Goal: Task Accomplishment & Management: Manage account settings

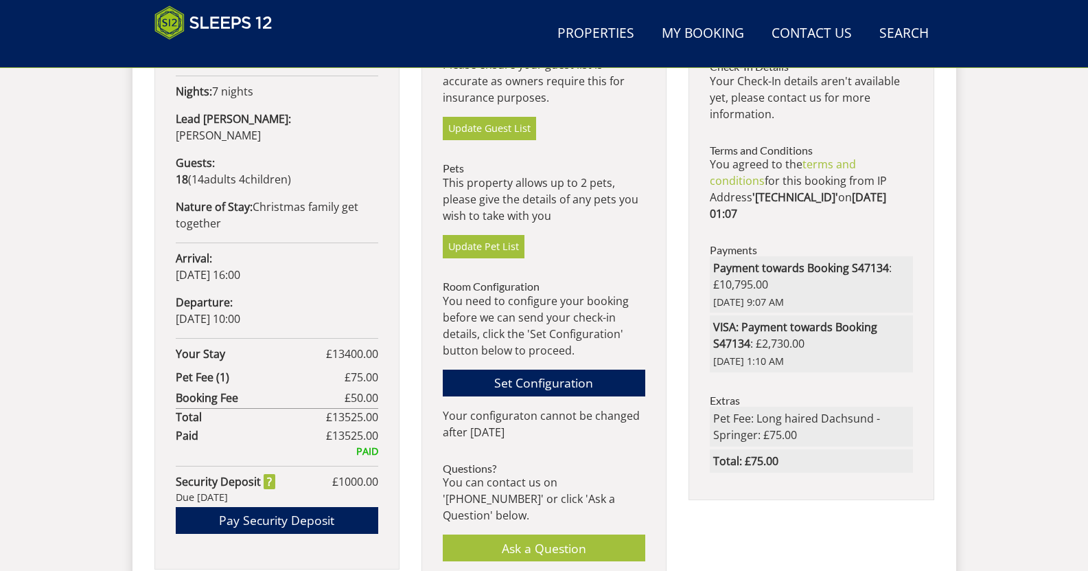
scroll to position [757, 0]
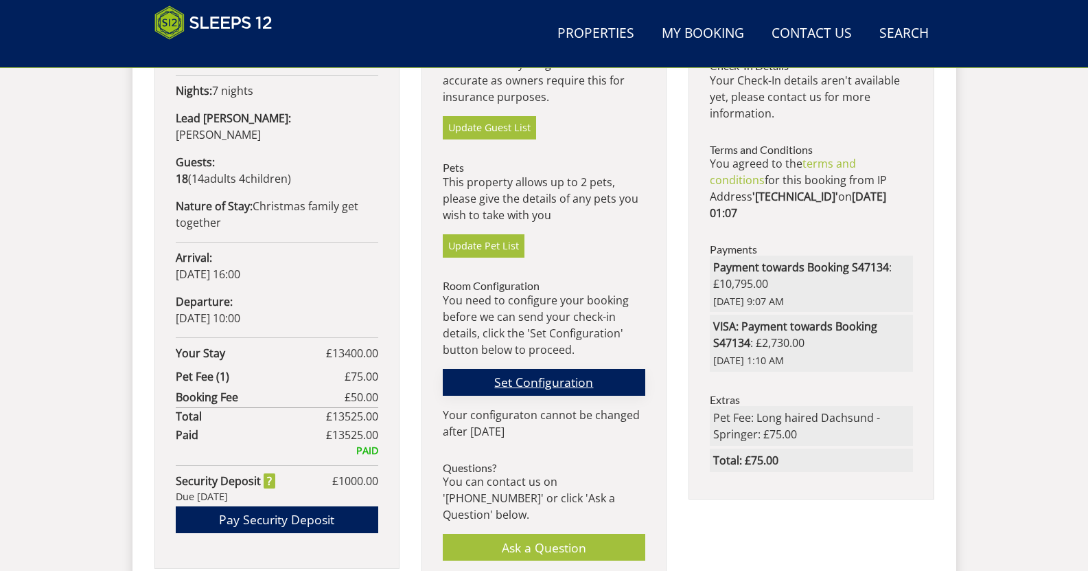
drag, startPoint x: 0, startPoint y: 0, endPoint x: 645, endPoint y: 393, distance: 755.6
click at [645, 393] on link "Set Configuration" at bounding box center [544, 382] width 203 height 27
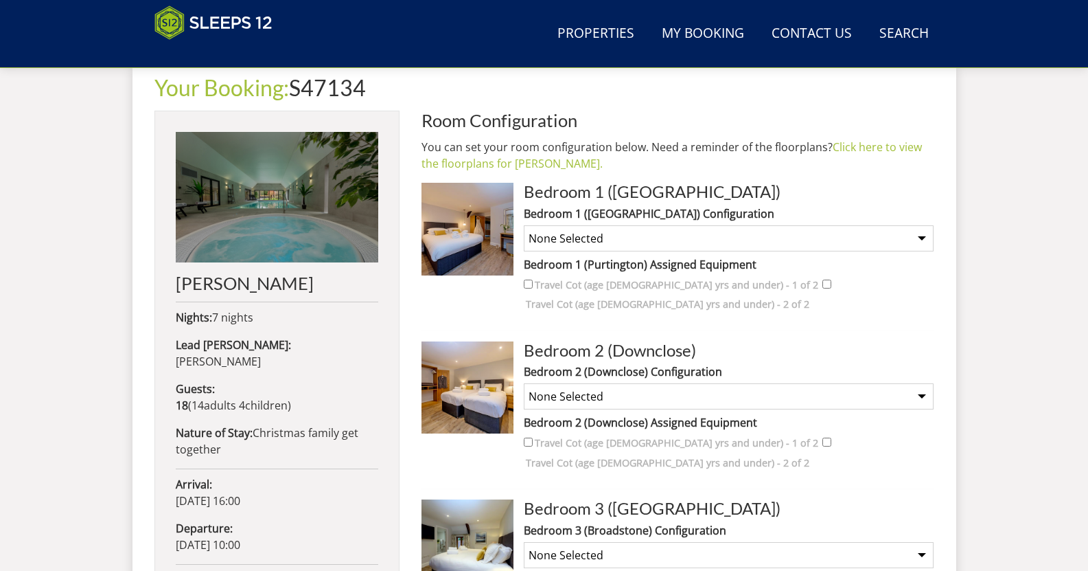
scroll to position [530, 0]
click at [924, 240] on select "None Selected Super King Bed Twin Beds Super King and 1 Extra Single (12 yrs or…" at bounding box center [729, 239] width 410 height 26
select select "1854"
click at [524, 226] on select "None Selected Super King Bed Twin Beds Super King and 1 Extra Single (12 yrs or…" at bounding box center [729, 239] width 410 height 26
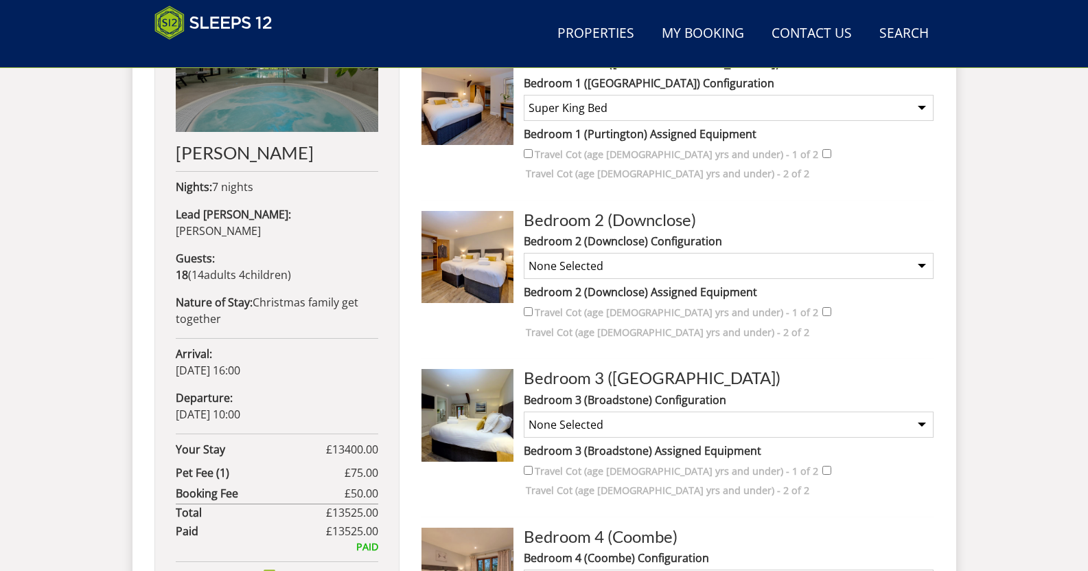
scroll to position [663, 0]
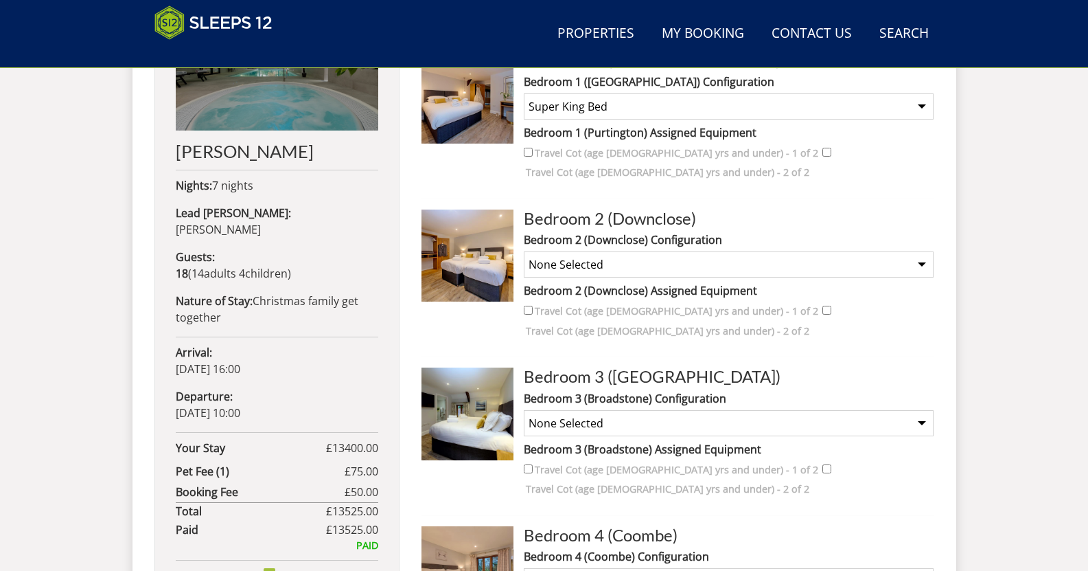
click at [922, 251] on select "None Selected Super King Bed Twin Beds" at bounding box center [729, 264] width 410 height 26
select select "1856"
click at [524, 251] on select "None Selected Super King Bed Twin Beds" at bounding box center [729, 264] width 410 height 26
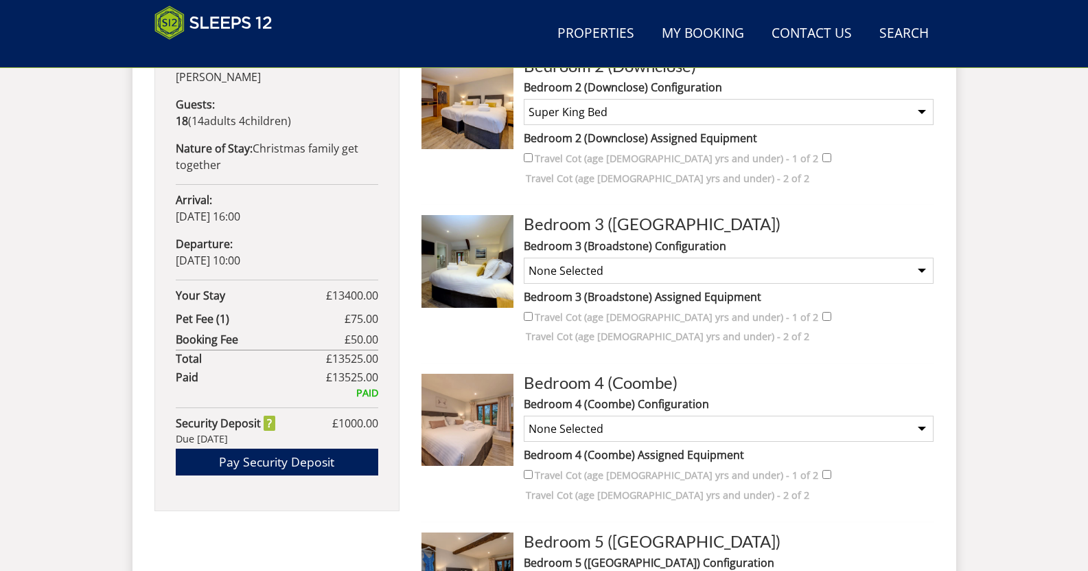
scroll to position [817, 0]
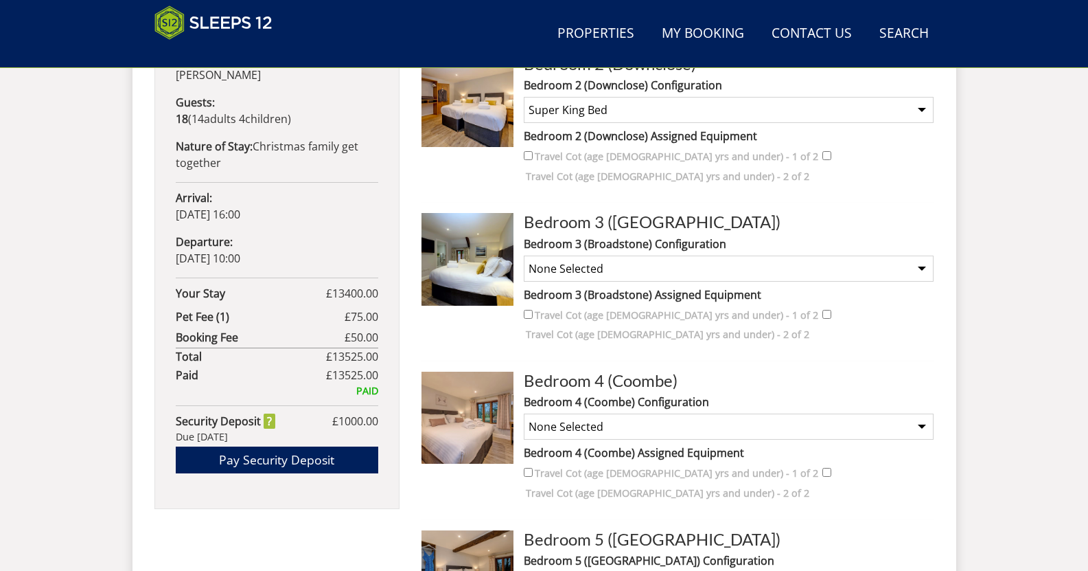
click at [922, 255] on select "None Selected Super King Bed Twin Beds" at bounding box center [729, 268] width 410 height 26
select select "1860"
click at [524, 255] on select "None Selected Super King Bed Twin Beds" at bounding box center [729, 268] width 410 height 26
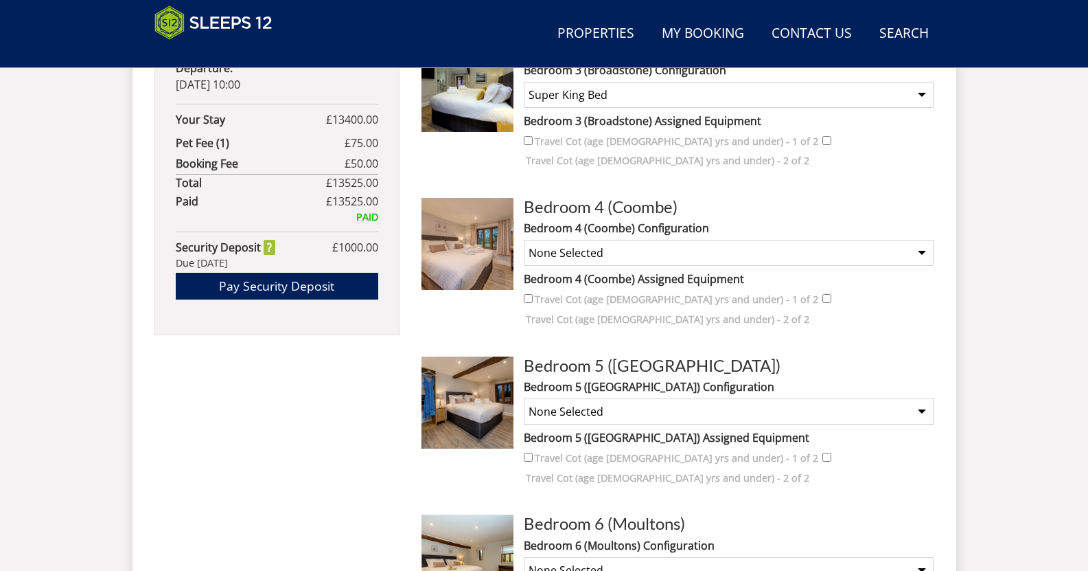
scroll to position [992, 0]
click at [921, 239] on select "None Selected Super King Bed Twin Beds" at bounding box center [729, 252] width 410 height 26
select select "1864"
click at [524, 239] on select "None Selected Super King Bed Twin Beds" at bounding box center [729, 252] width 410 height 26
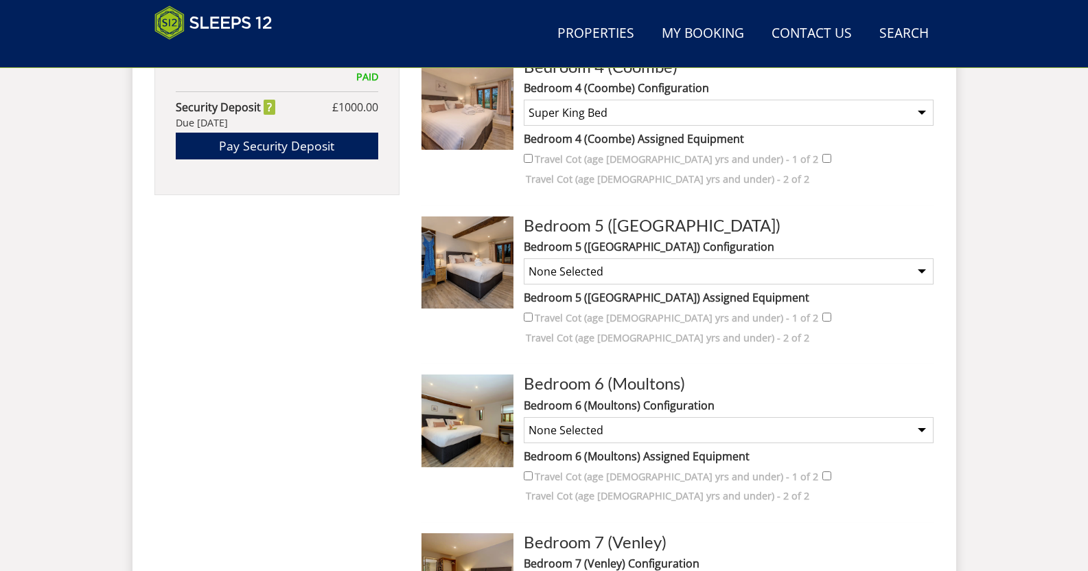
scroll to position [1134, 0]
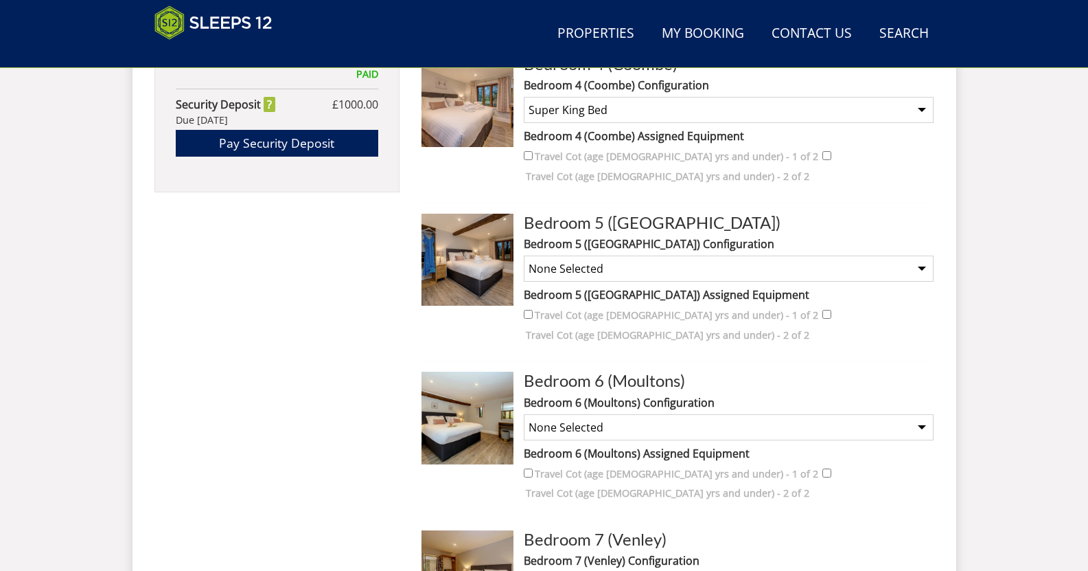
click at [923, 255] on select "None Selected Super King Bed Twin Beds Super King and 1 Extra Single (12 yrs or…" at bounding box center [729, 268] width 410 height 26
select select "2063"
click at [524, 255] on select "None Selected Super King Bed Twin Beds Super King and 1 Extra Single (12 yrs or…" at bounding box center [729, 268] width 410 height 26
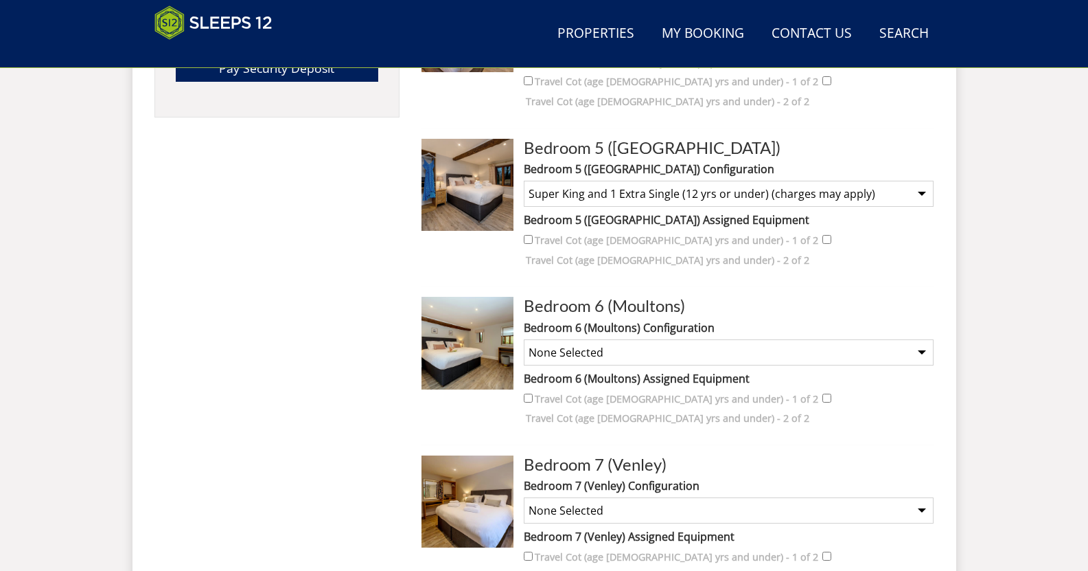
scroll to position [1209, 0]
click at [919, 339] on select "None Selected Super King Bed Twin Beds Super King and 1 Extra Single (12 yrs or…" at bounding box center [729, 352] width 410 height 26
select select "1870"
click at [524, 339] on select "None Selected Super King Bed Twin Beds Super King and 1 Extra Single (12 yrs or…" at bounding box center [729, 352] width 410 height 26
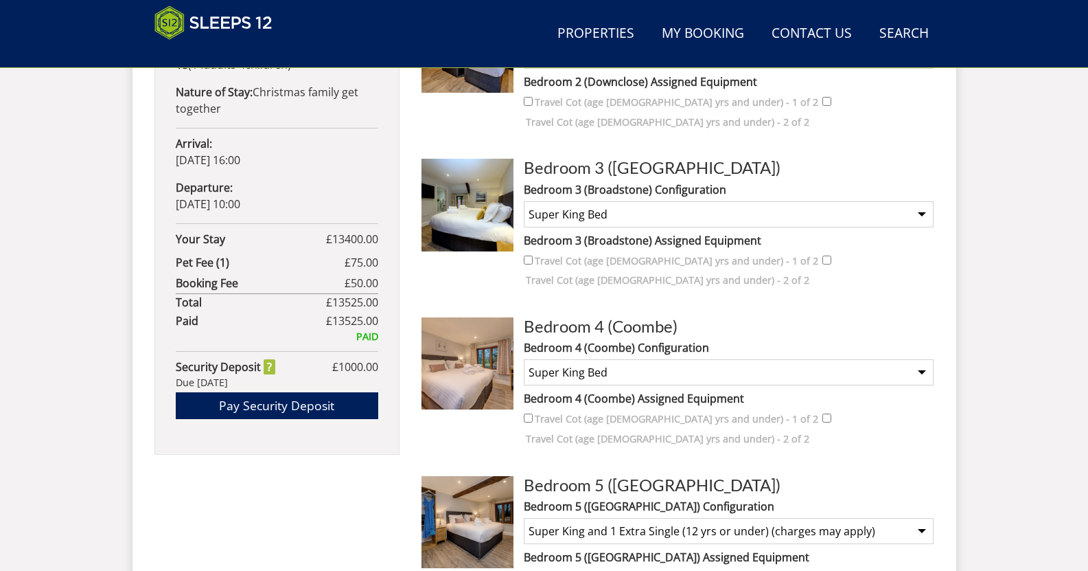
scroll to position [872, 0]
click at [920, 358] on select "None Selected Super King Bed Twin Beds" at bounding box center [729, 371] width 410 height 26
select select "1865"
click at [524, 358] on select "None Selected Super King Bed Twin Beds" at bounding box center [729, 371] width 410 height 26
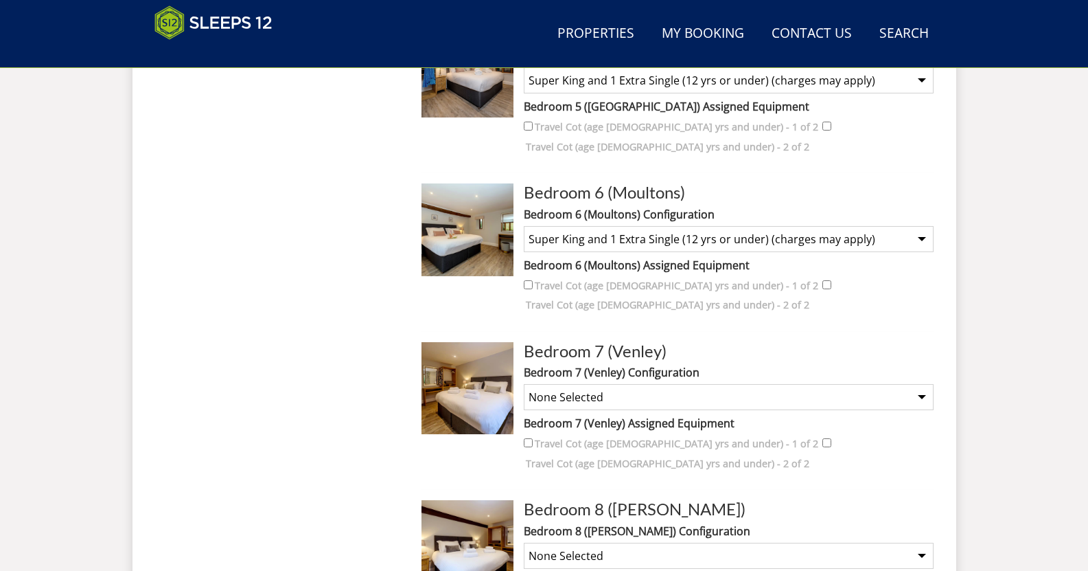
scroll to position [1322, 0]
click at [922, 383] on select "None Selected Super King Bed Twin Beds" at bounding box center [729, 396] width 410 height 26
select select "1872"
click at [524, 383] on select "None Selected Super King Bed Twin Beds" at bounding box center [729, 396] width 410 height 26
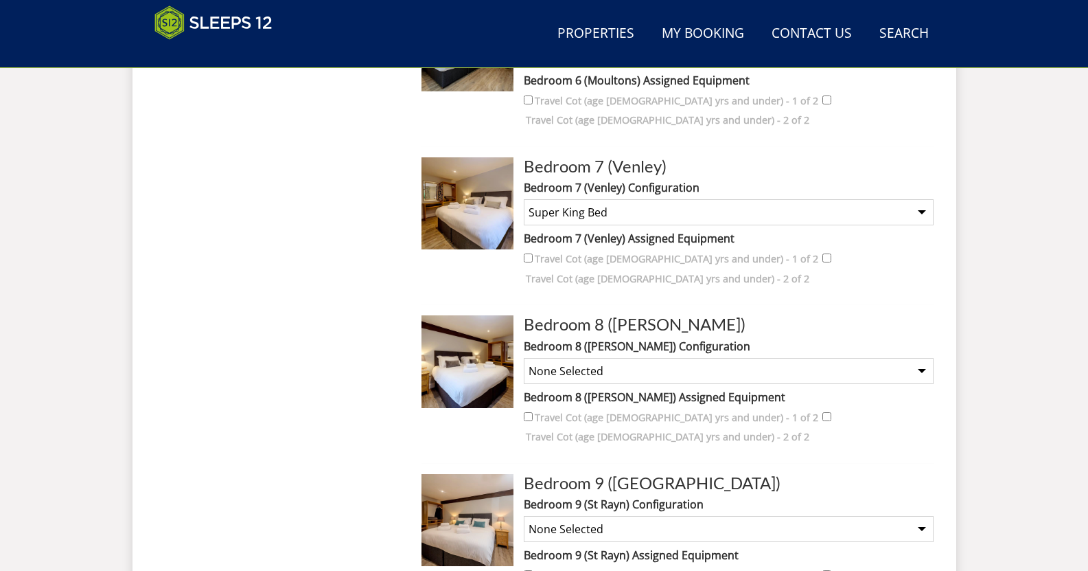
scroll to position [1510, 0]
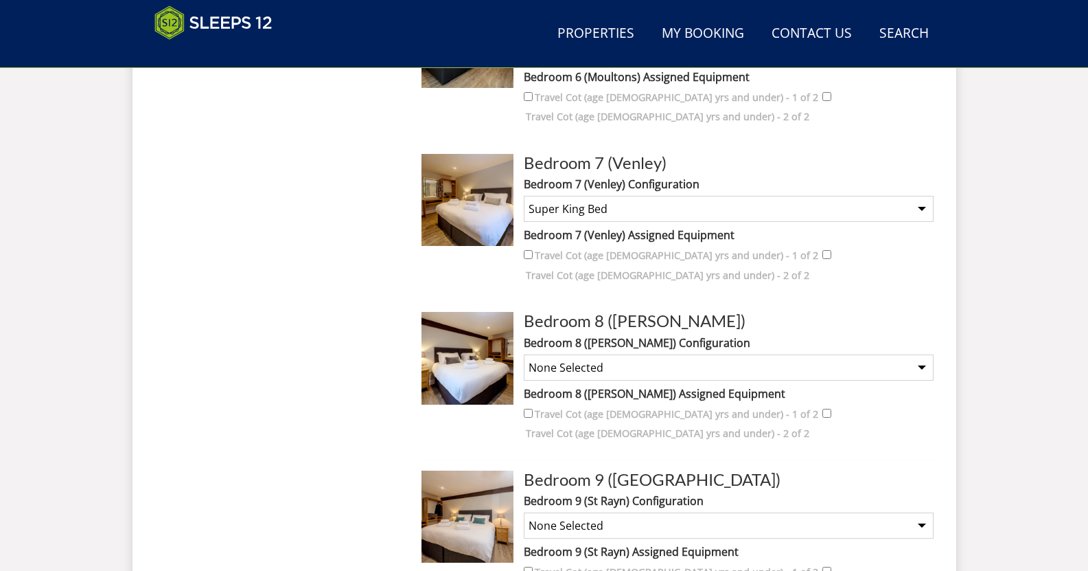
click at [819, 354] on select "None Selected Super King Bed Twin Beds" at bounding box center [729, 367] width 410 height 26
select select "1874"
click at [524, 354] on select "None Selected Super King Bed Twin Beds" at bounding box center [729, 367] width 410 height 26
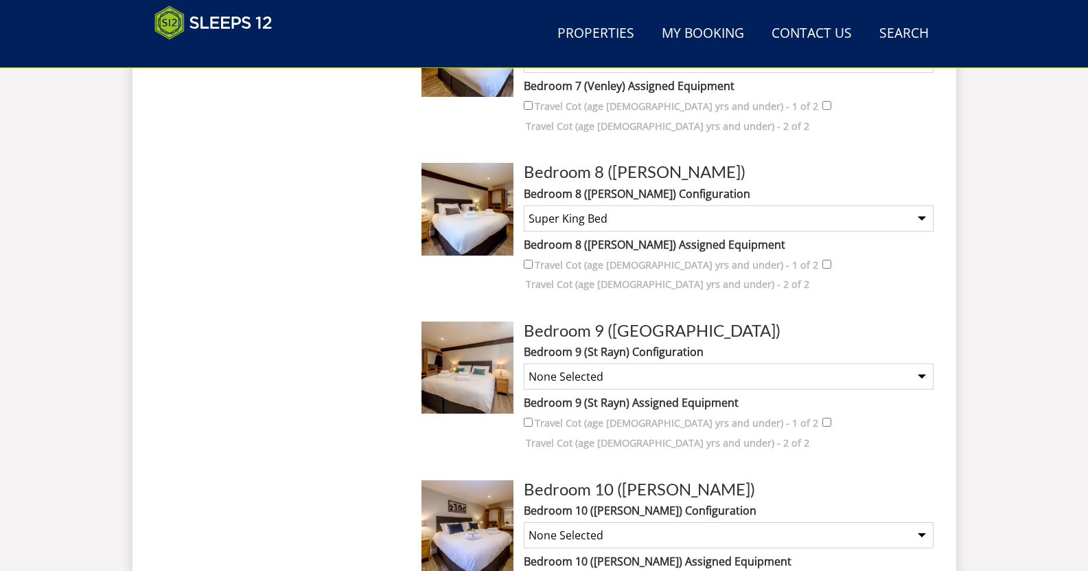
scroll to position [1660, 0]
click at [849, 363] on select "None Selected Super King Bed Twin Beds" at bounding box center [729, 376] width 410 height 26
select select "1876"
click at [524, 363] on select "None Selected Super King Bed Twin Beds" at bounding box center [729, 376] width 410 height 26
click at [799, 521] on select "None Selected Super King Bed Twin Beds" at bounding box center [729, 534] width 410 height 26
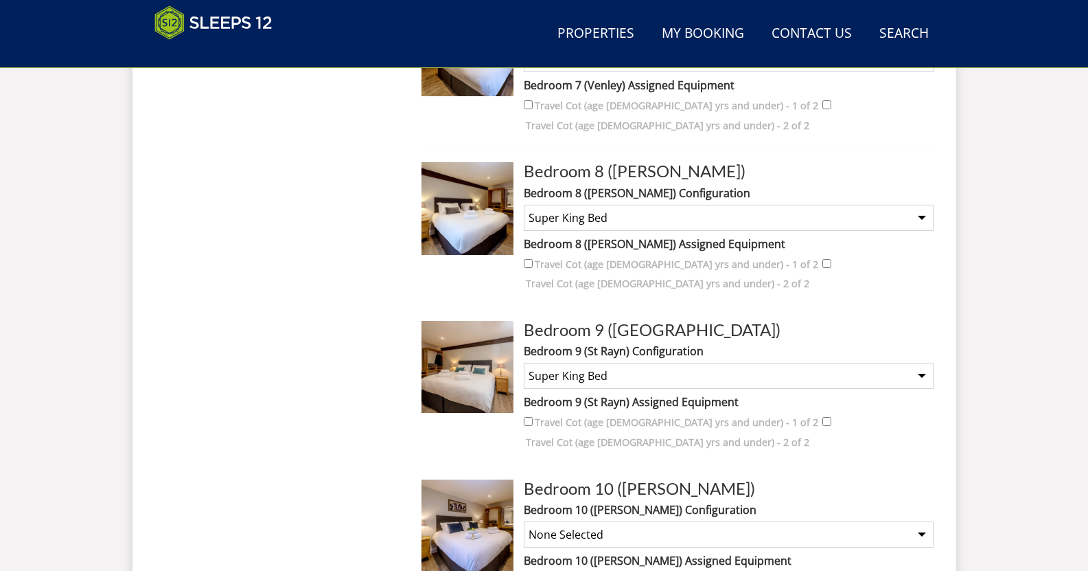
select select "1878"
click at [524, 521] on select "None Selected Super King Bed Twin Beds" at bounding box center [729, 534] width 410 height 26
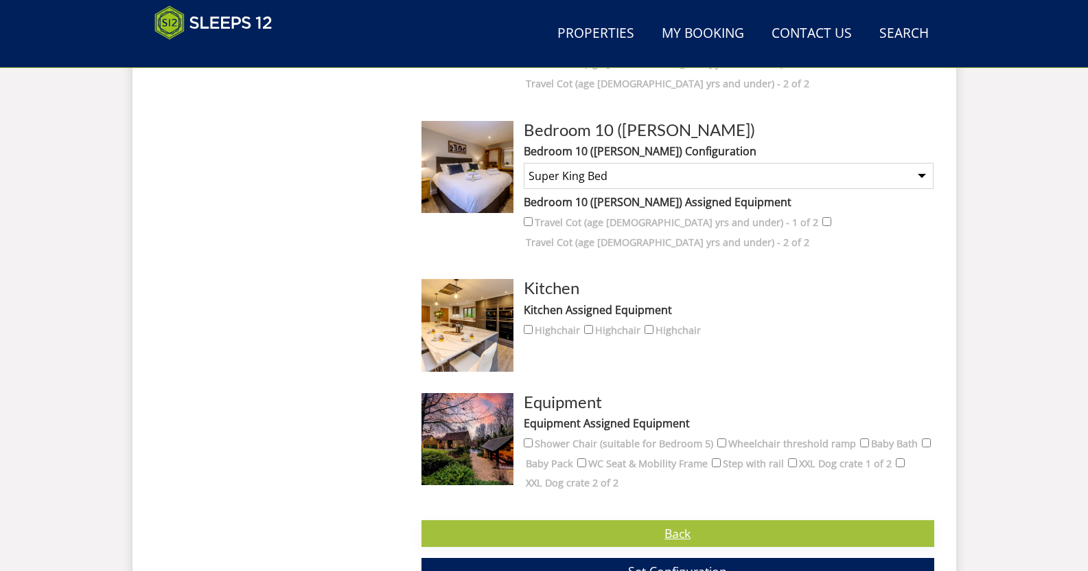
scroll to position [2019, 0]
click at [660, 562] on span "Set Configuration" at bounding box center [677, 570] width 99 height 16
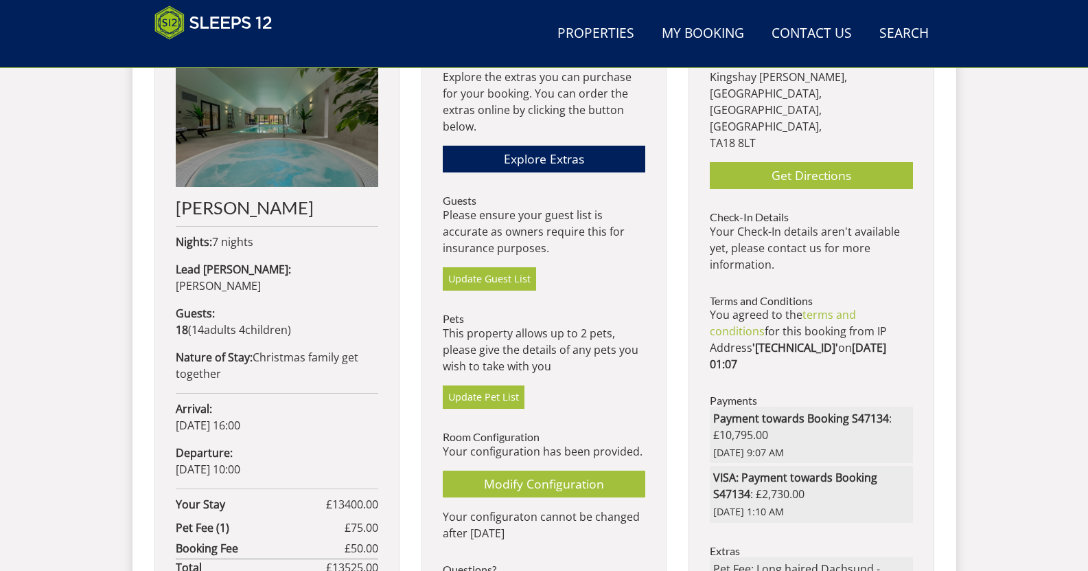
scroll to position [608, 0]
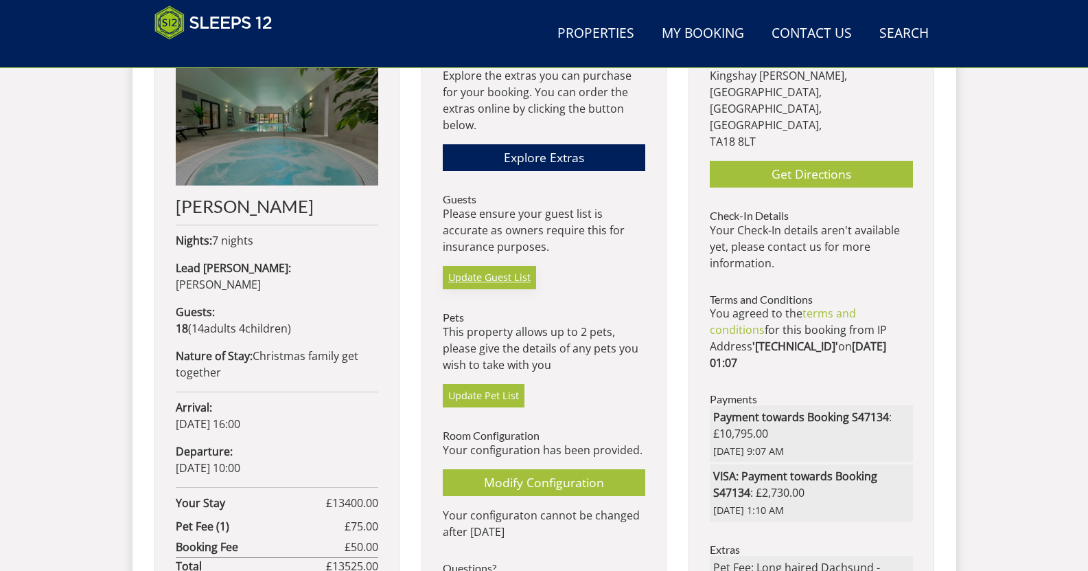
click at [481, 277] on link "Update Guest List" at bounding box center [489, 277] width 93 height 23
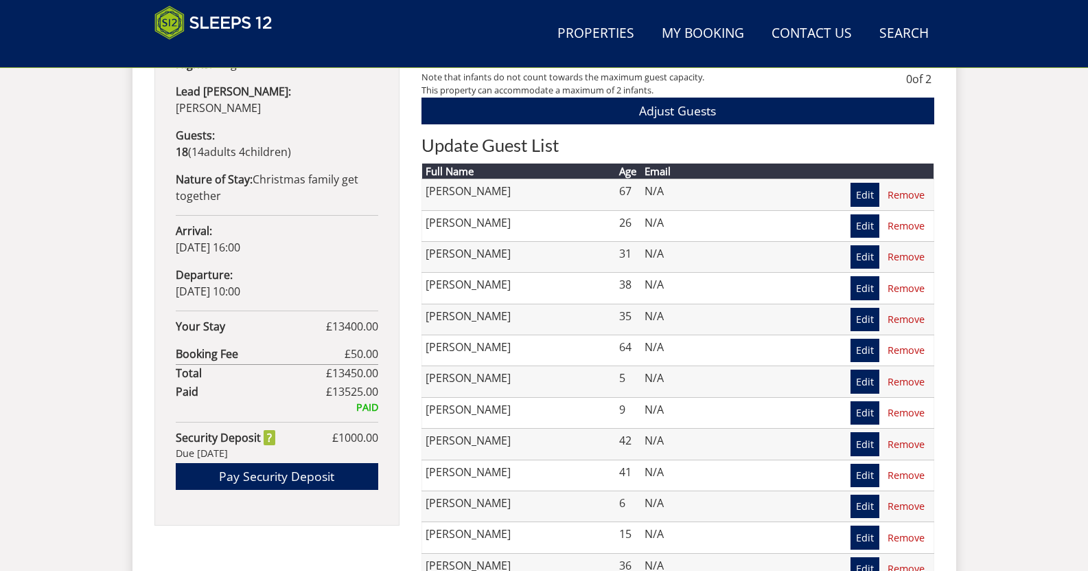
scroll to position [785, 0]
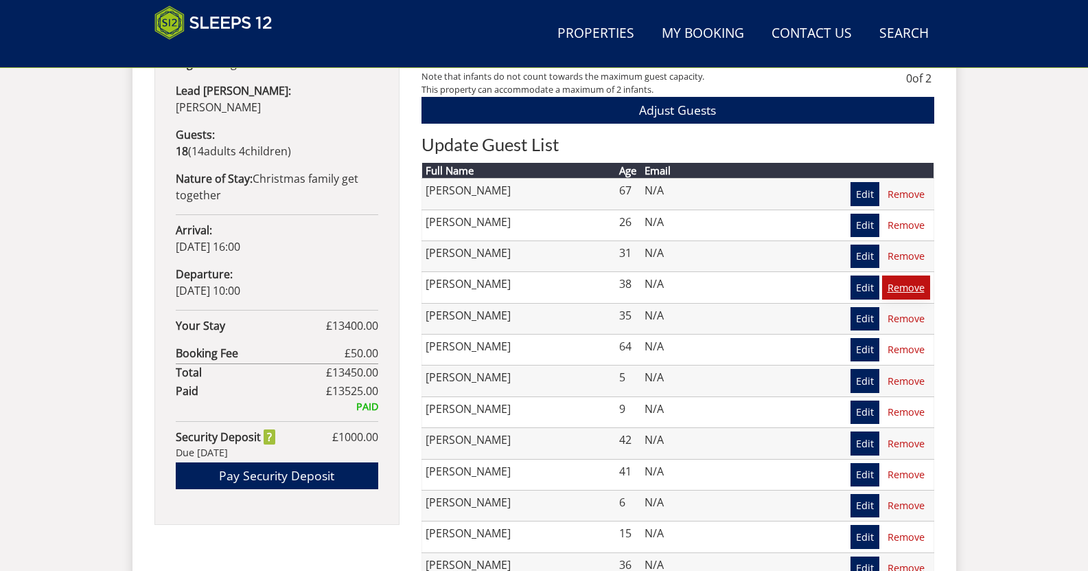
click at [902, 292] on link "Remove" at bounding box center [906, 286] width 48 height 23
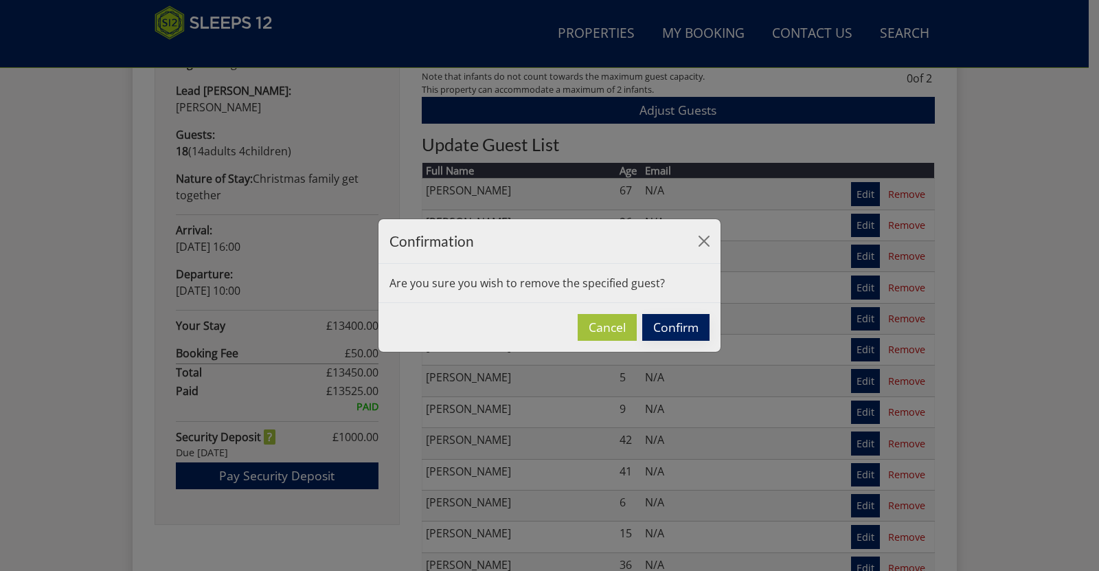
click at [676, 326] on button "Confirm" at bounding box center [675, 327] width 67 height 27
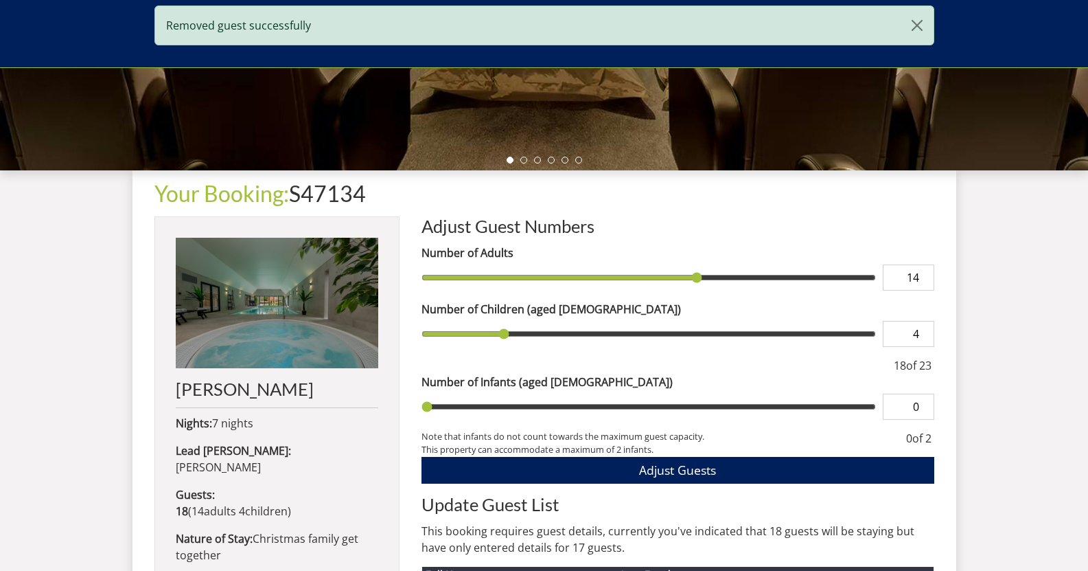
scroll to position [426, 0]
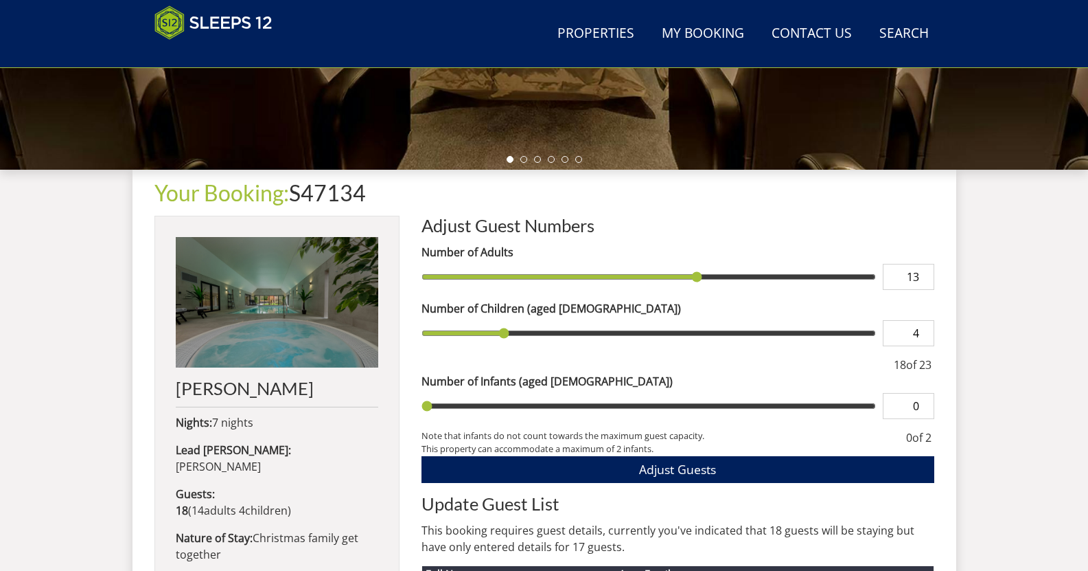
type input "13"
click at [923, 283] on input "13" at bounding box center [908, 277] width 51 height 26
type input "13"
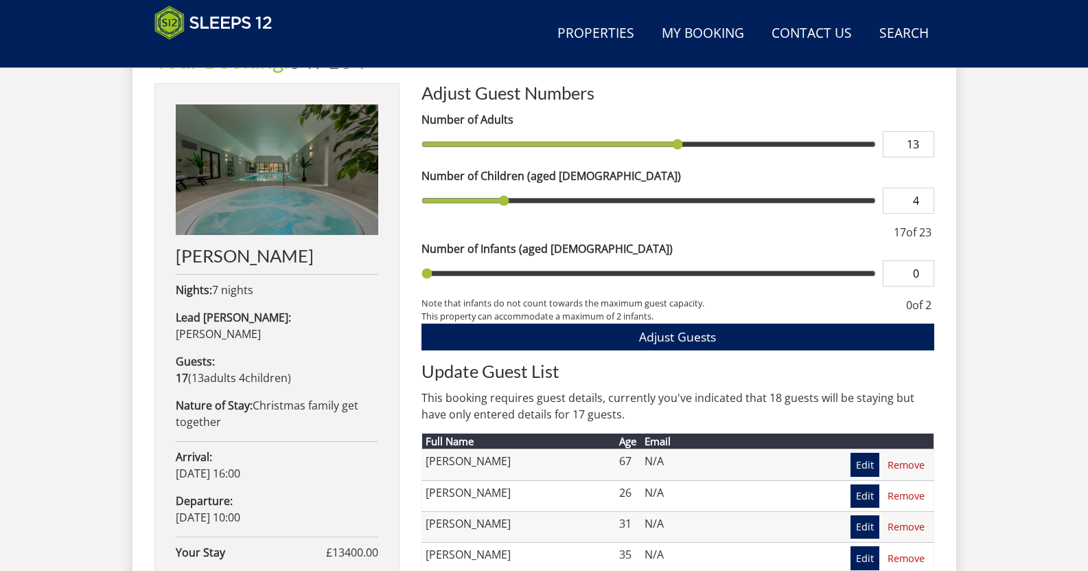
scroll to position [559, 0]
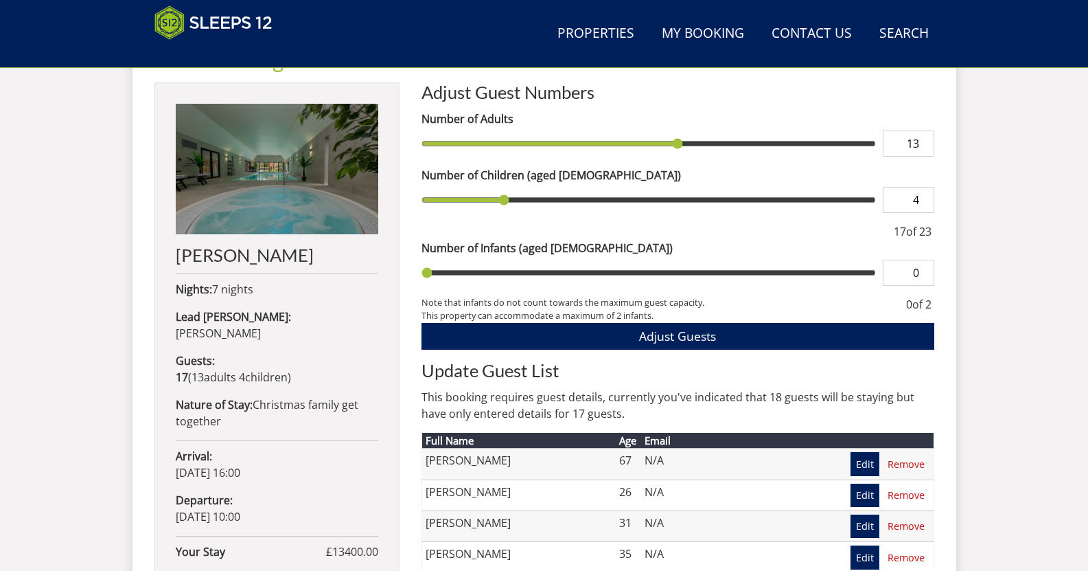
click at [961, 319] on div "Search Menu Properties My Booking Contact Us 01823 665500 Search Check Availabi…" at bounding box center [544, 263] width 1088 height 1550
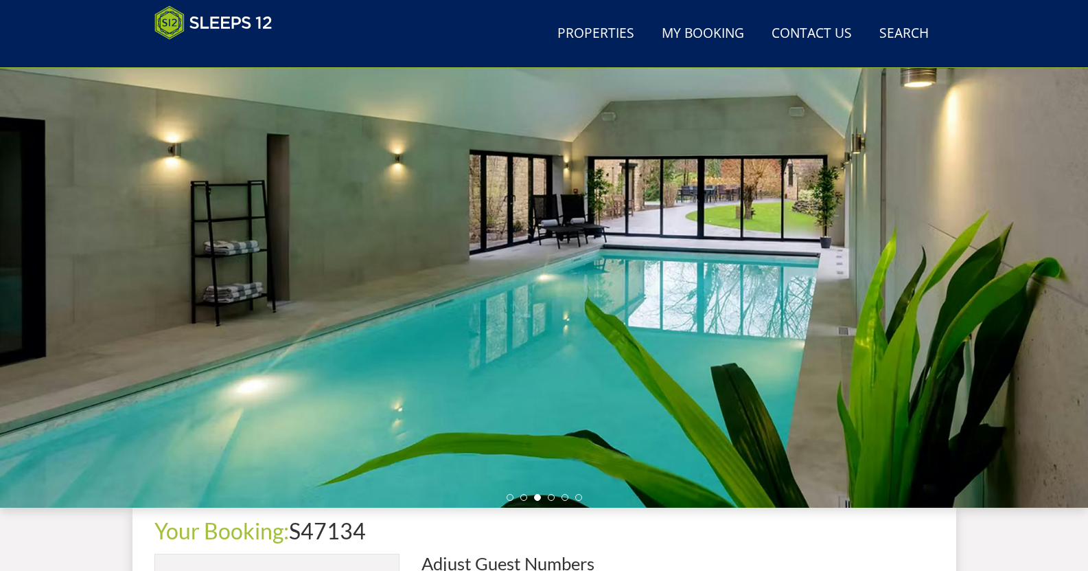
scroll to position [0, 0]
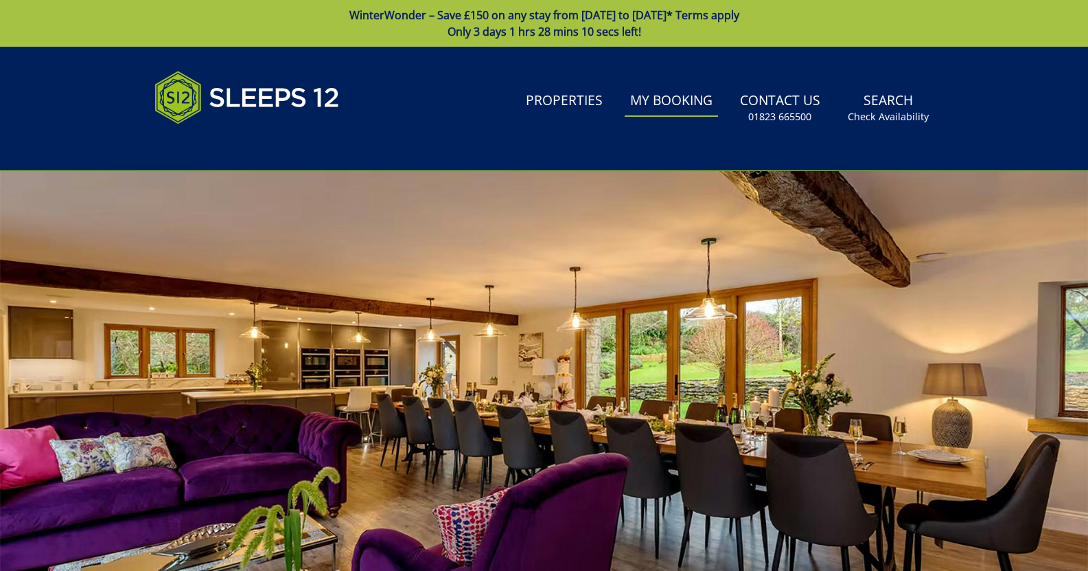
click at [651, 100] on link "My Booking" at bounding box center [671, 101] width 93 height 31
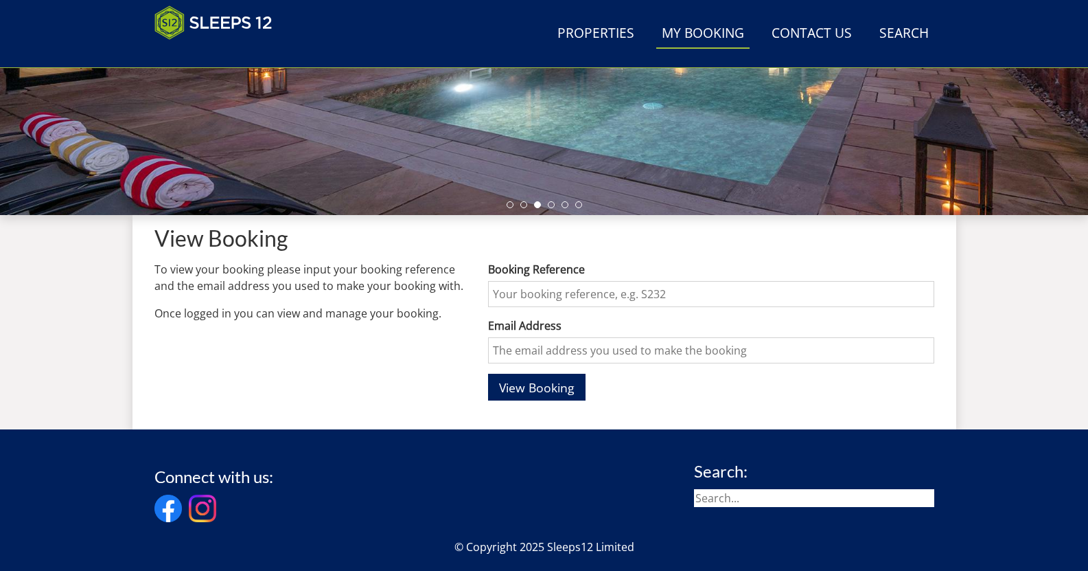
scroll to position [449, 0]
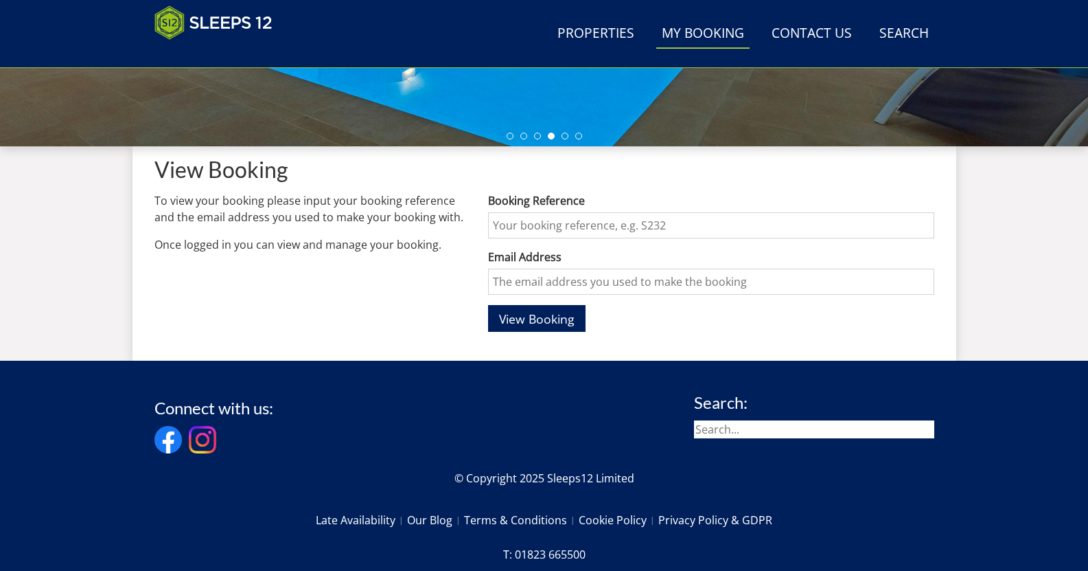
click at [542, 225] on input "Booking Reference" at bounding box center [711, 225] width 446 height 26
type input "S47134"
click at [586, 279] on input "Email Address" at bounding box center [711, 281] width 446 height 26
click at [522, 317] on span "View Booking" at bounding box center [537, 318] width 76 height 16
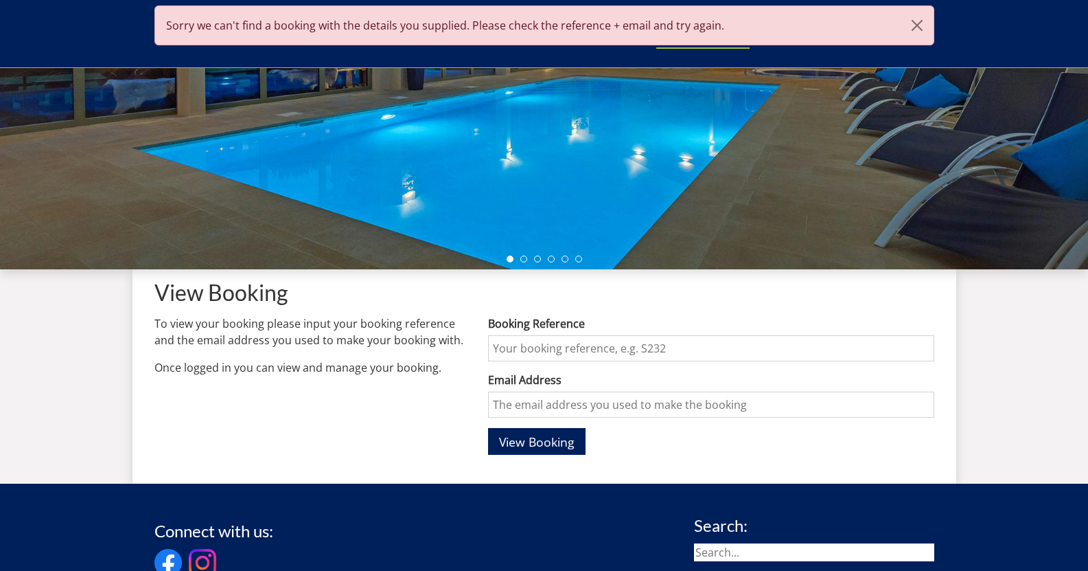
scroll to position [550, 0]
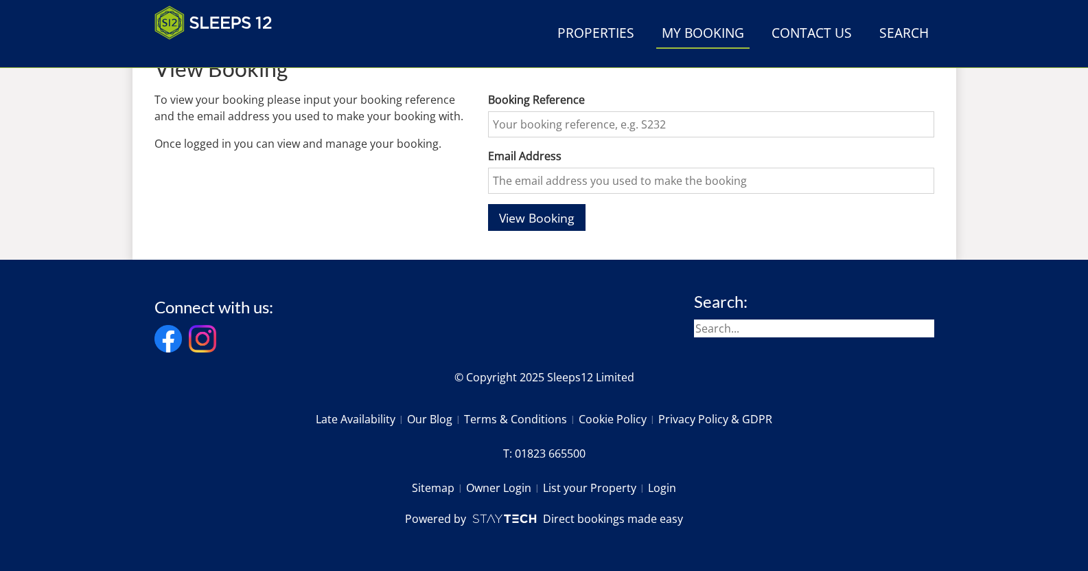
click at [521, 118] on input "Booking Reference" at bounding box center [711, 124] width 446 height 26
type input "S47134"
click at [531, 177] on input "Email Address" at bounding box center [711, 181] width 446 height 26
type input "rmccracken2@gmail.com"
click at [534, 214] on span "View Booking" at bounding box center [537, 217] width 76 height 16
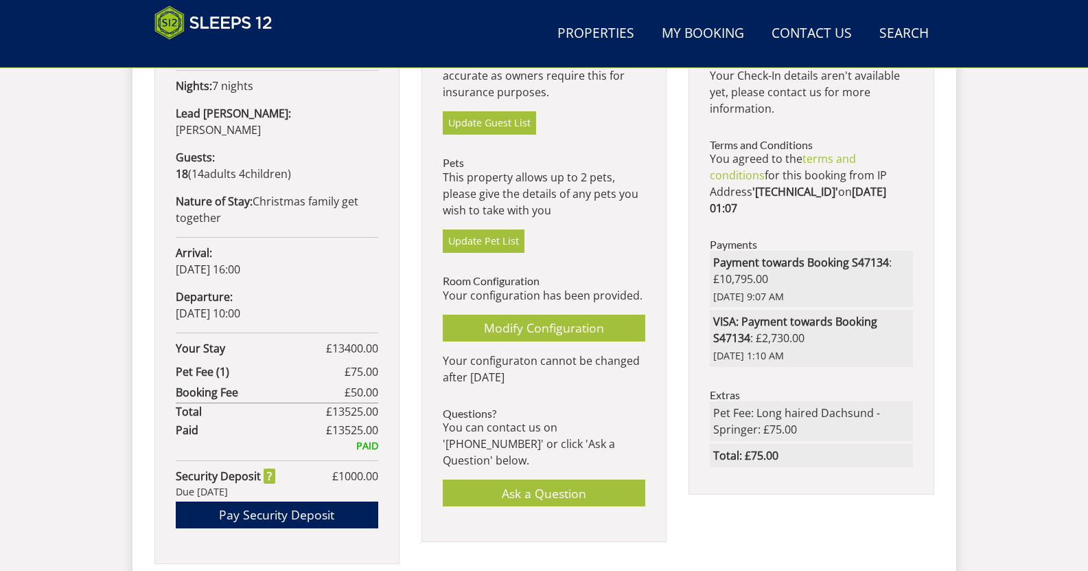
scroll to position [773, 0]
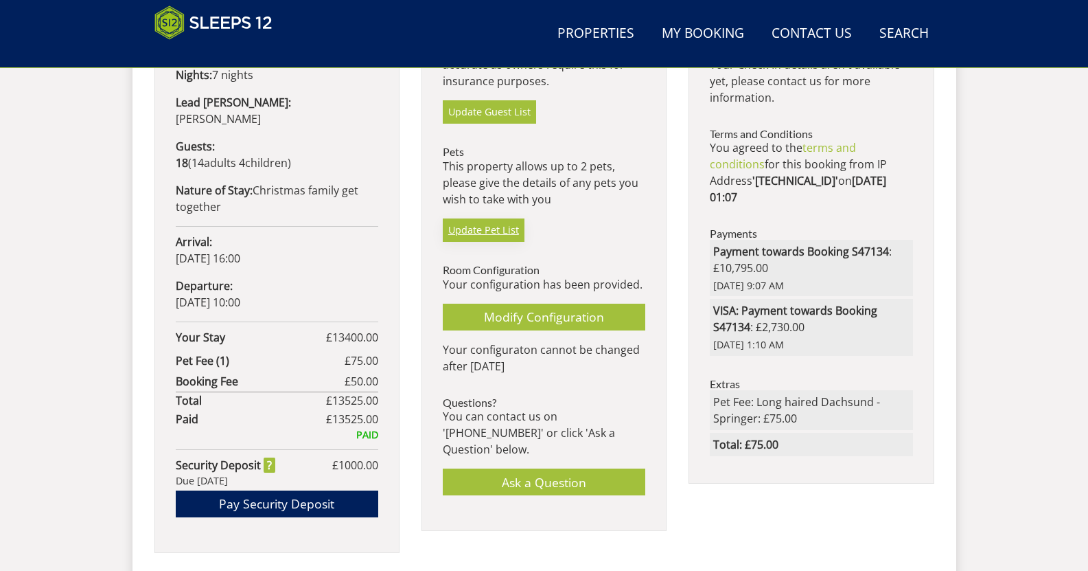
click at [471, 231] on link "Update Pet List" at bounding box center [484, 229] width 82 height 23
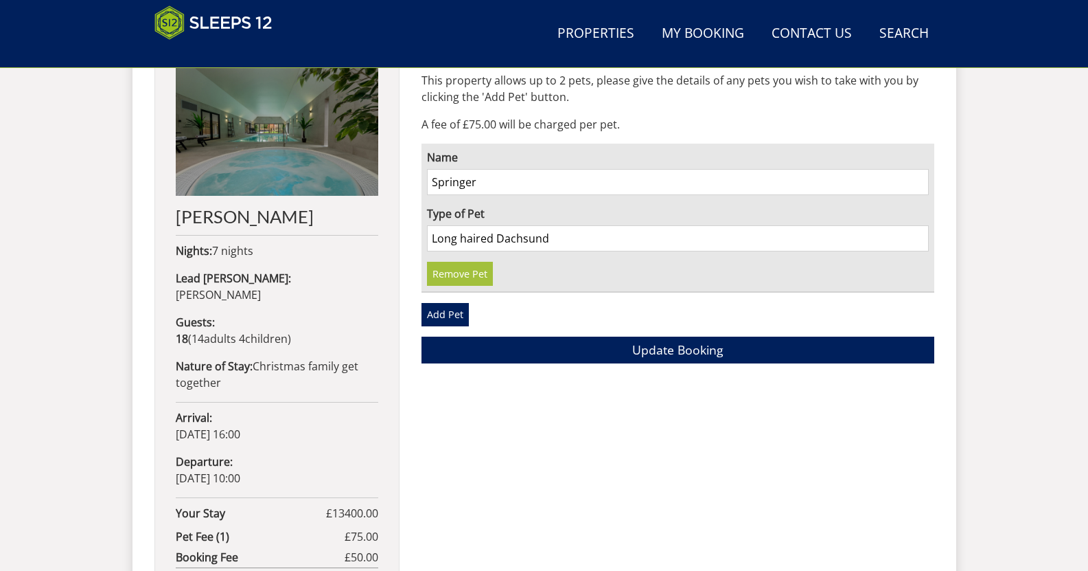
scroll to position [595, 0]
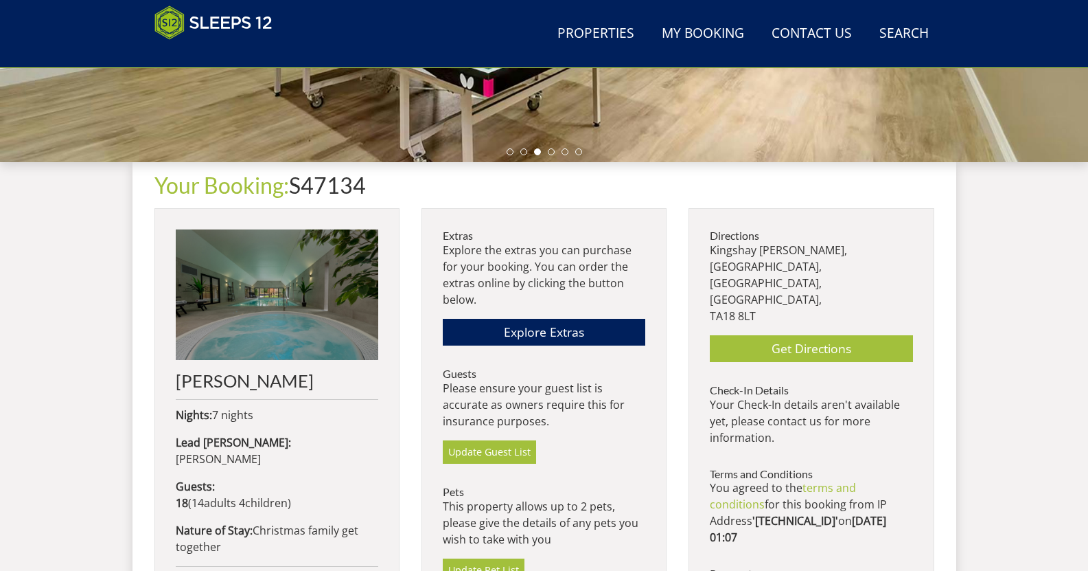
scroll to position [433, 0]
click at [821, 339] on link "Get Directions" at bounding box center [811, 349] width 203 height 27
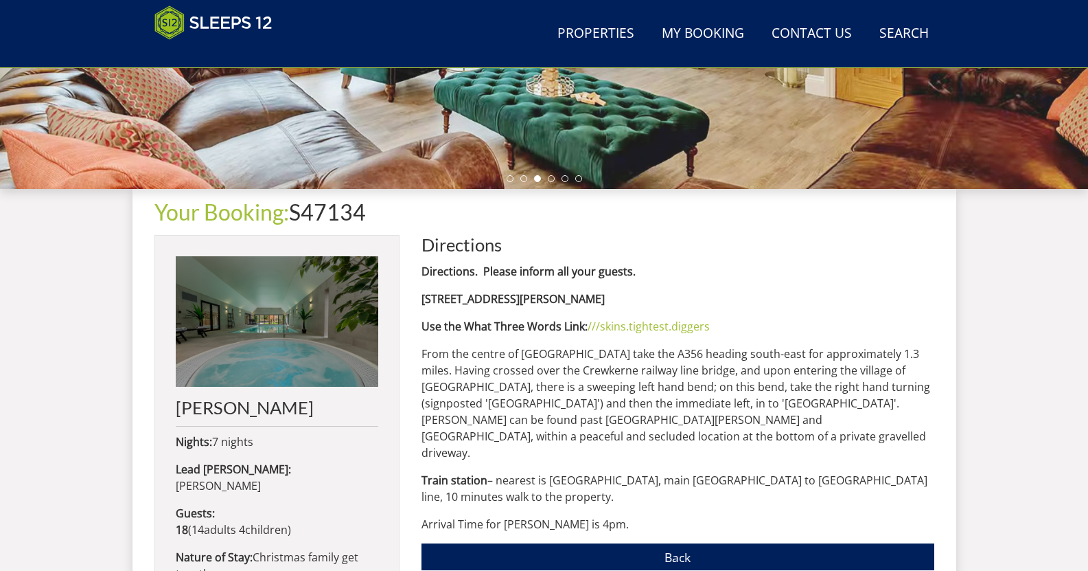
scroll to position [402, 0]
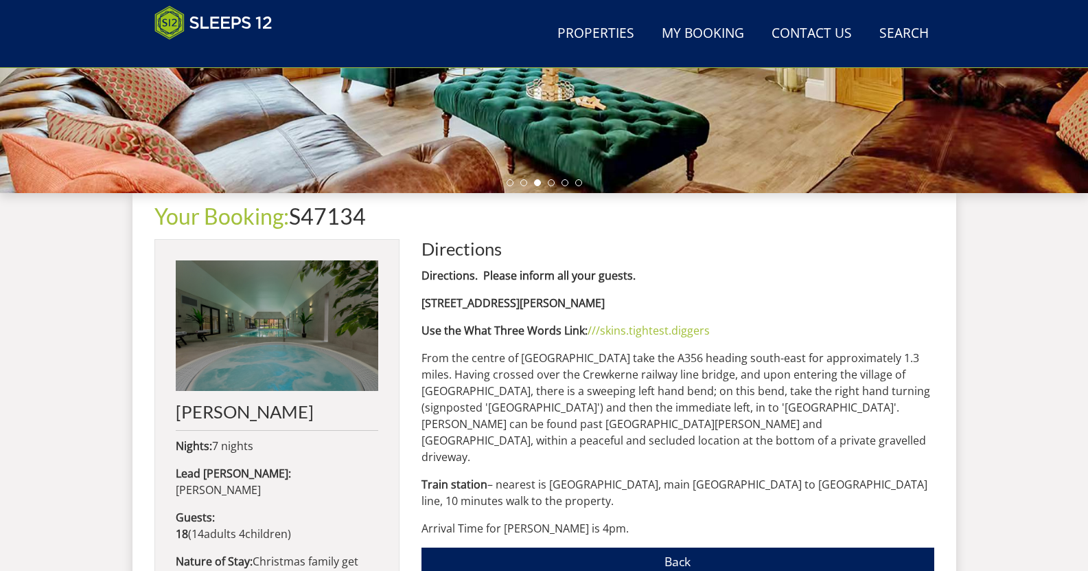
drag, startPoint x: 424, startPoint y: 301, endPoint x: 739, endPoint y: 306, distance: 314.5
click at [739, 306] on p "[STREET_ADDRESS][PERSON_NAME]" at bounding box center [678, 303] width 513 height 16
copy strong "[STREET_ADDRESS][PERSON_NAME]"
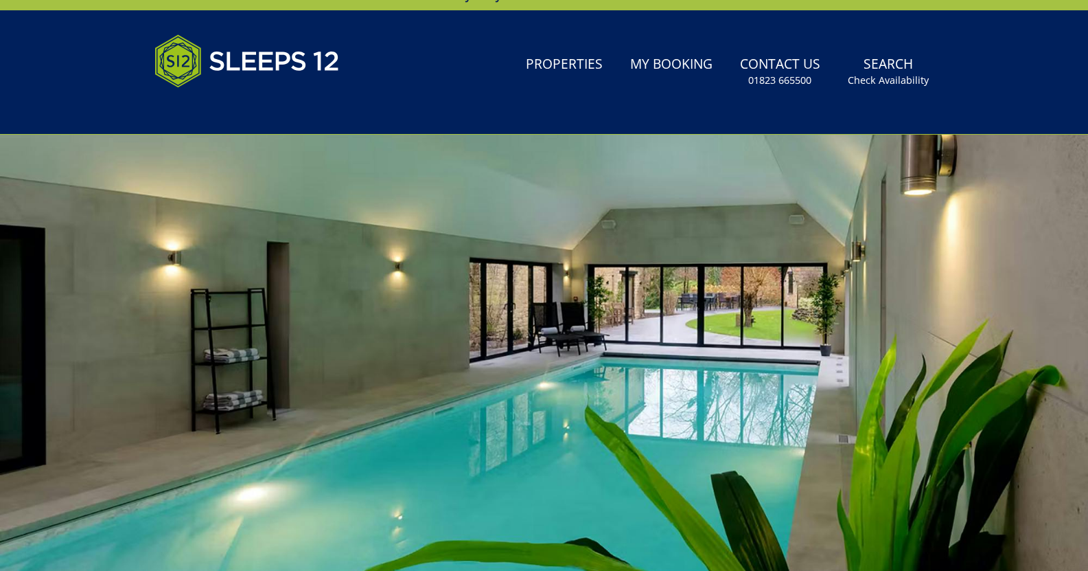
scroll to position [0, 0]
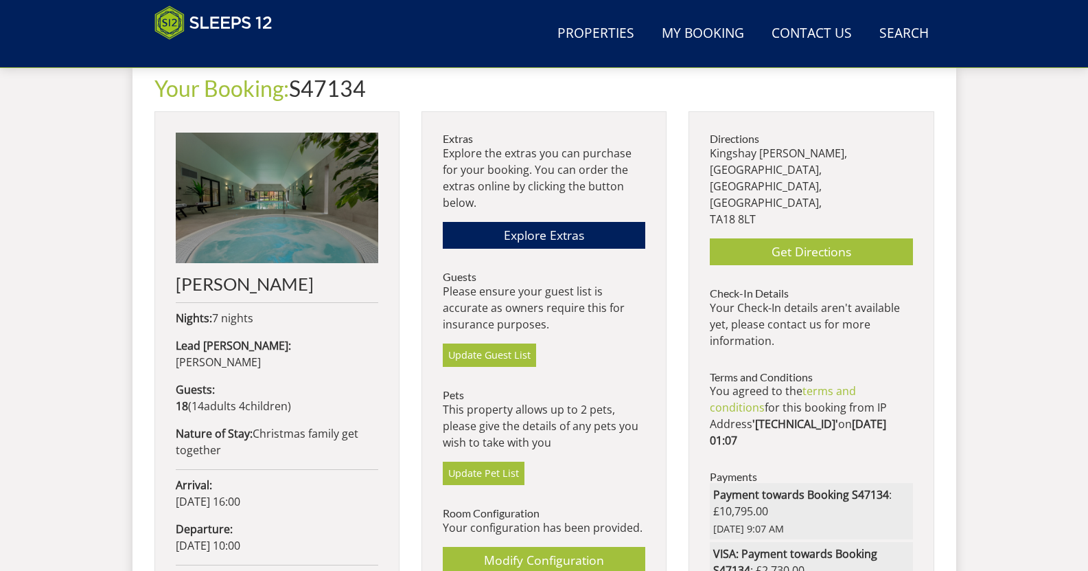
scroll to position [531, 0]
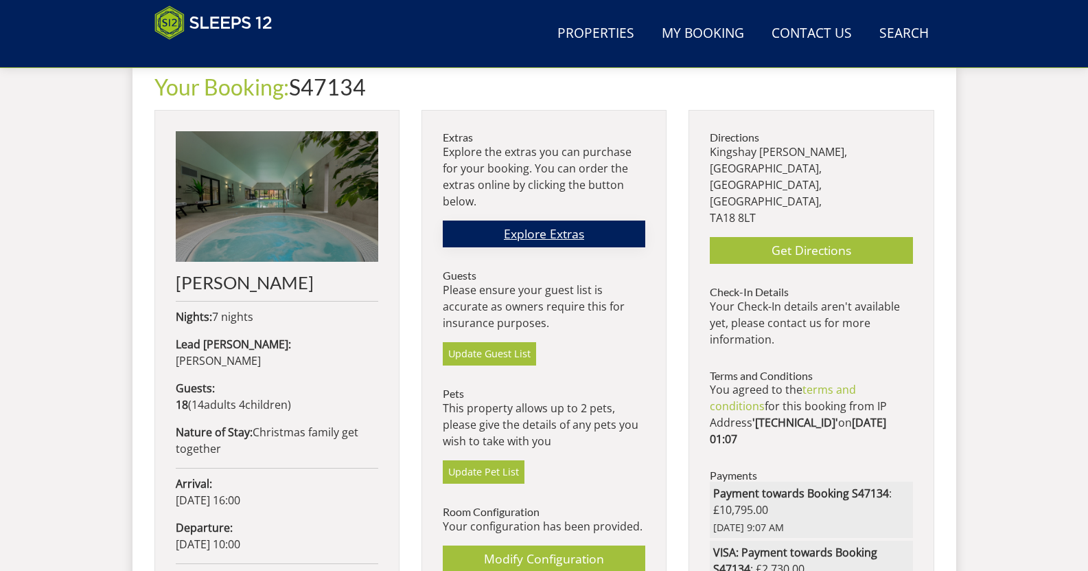
click at [546, 235] on link "Explore Extras" at bounding box center [544, 233] width 203 height 27
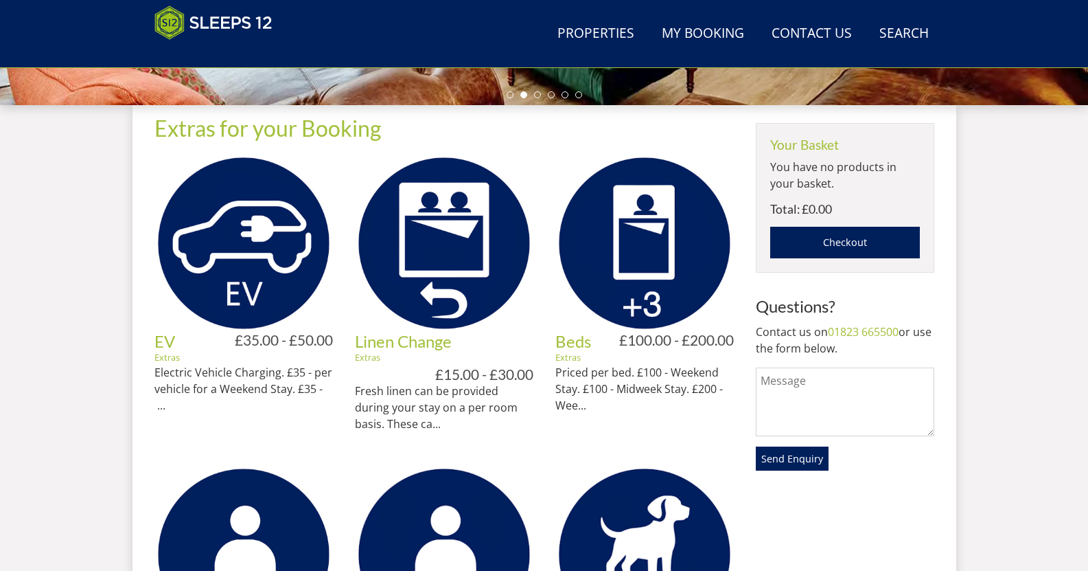
scroll to position [492, 0]
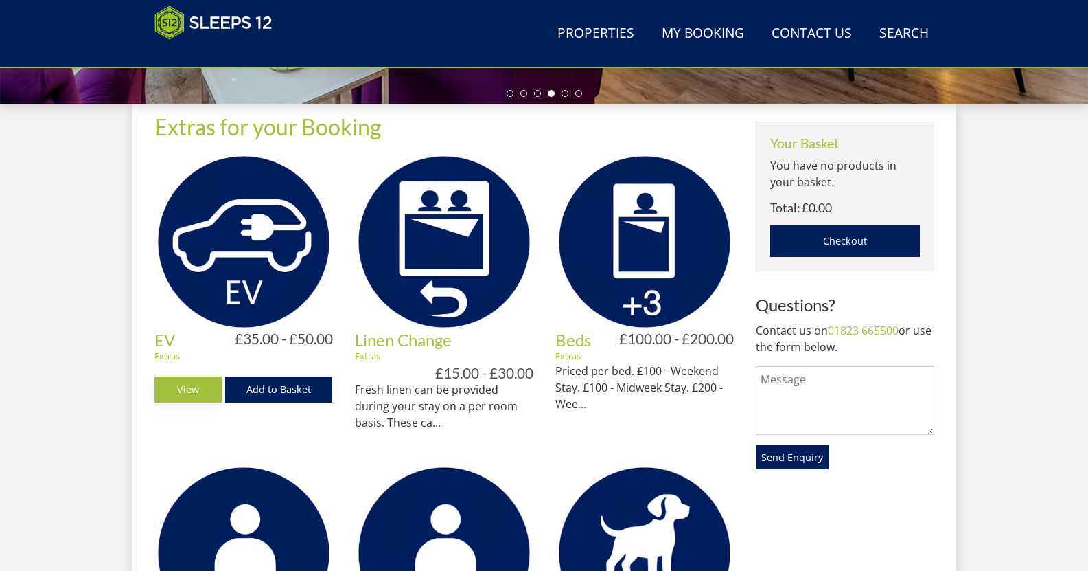
click at [186, 385] on link "View" at bounding box center [188, 389] width 68 height 26
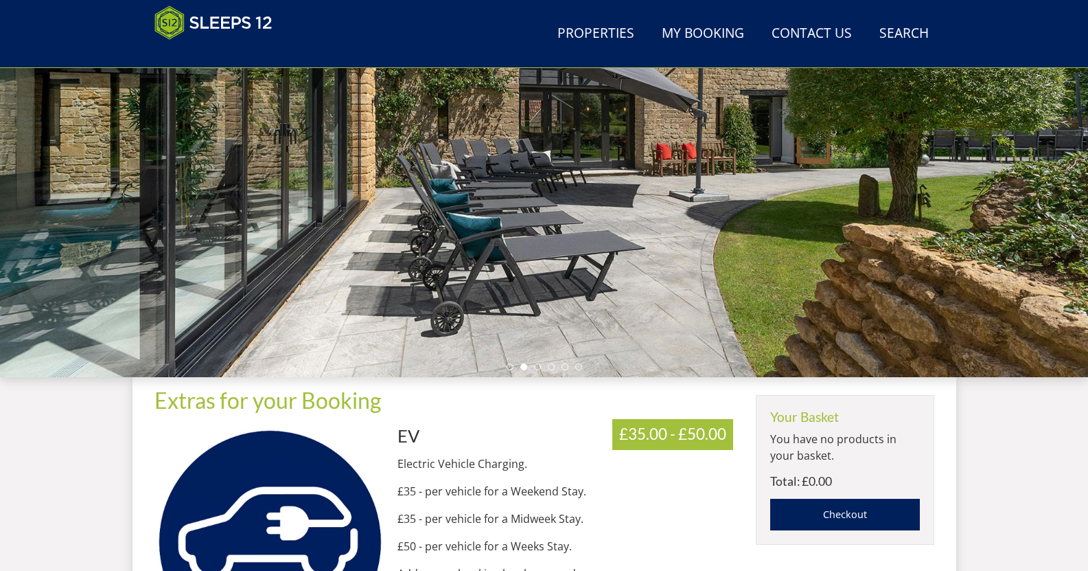
scroll to position [218, 0]
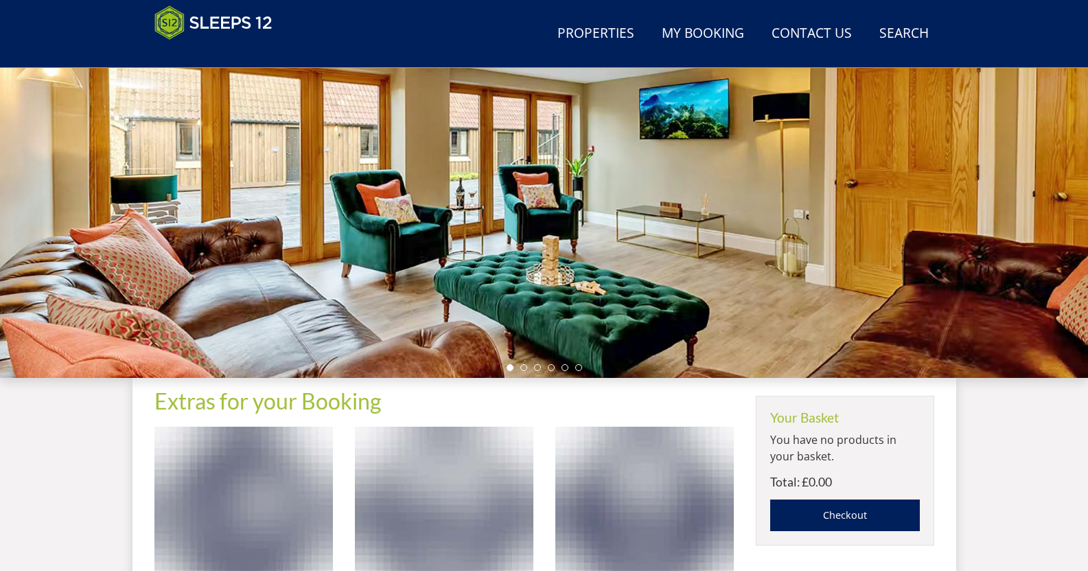
scroll to position [492, 0]
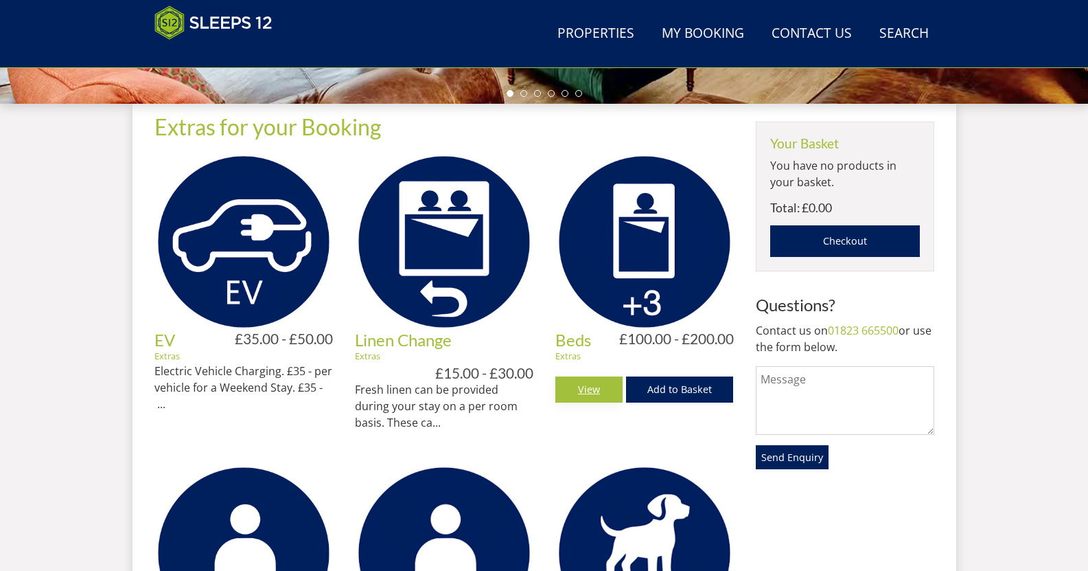
click at [579, 390] on link "View" at bounding box center [590, 389] width 68 height 26
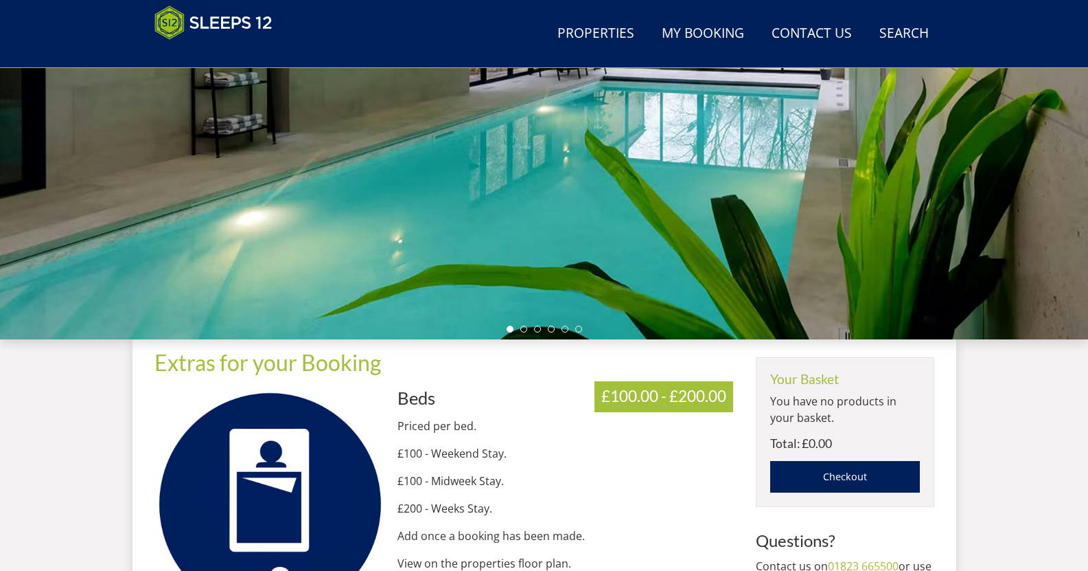
scroll to position [255, 0]
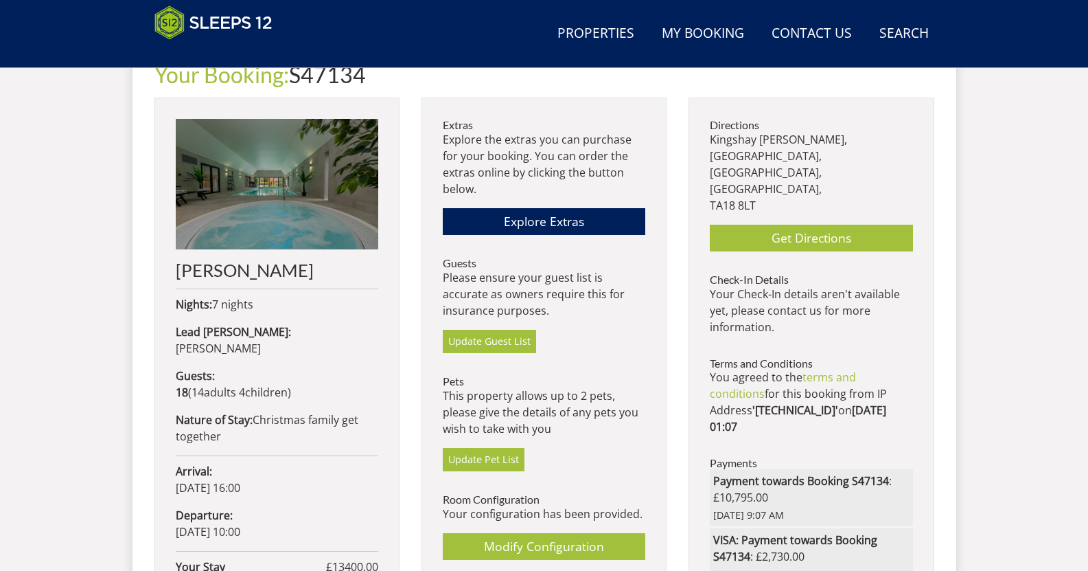
click at [310, 411] on p "Nature of Stay: Christmas family get together" at bounding box center [277, 427] width 203 height 33
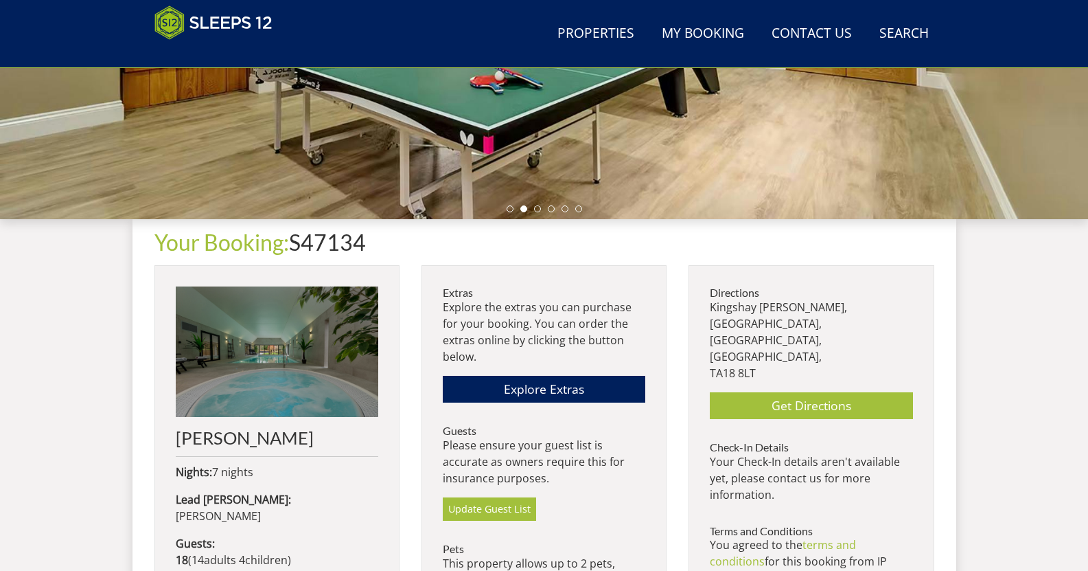
scroll to position [376, 0]
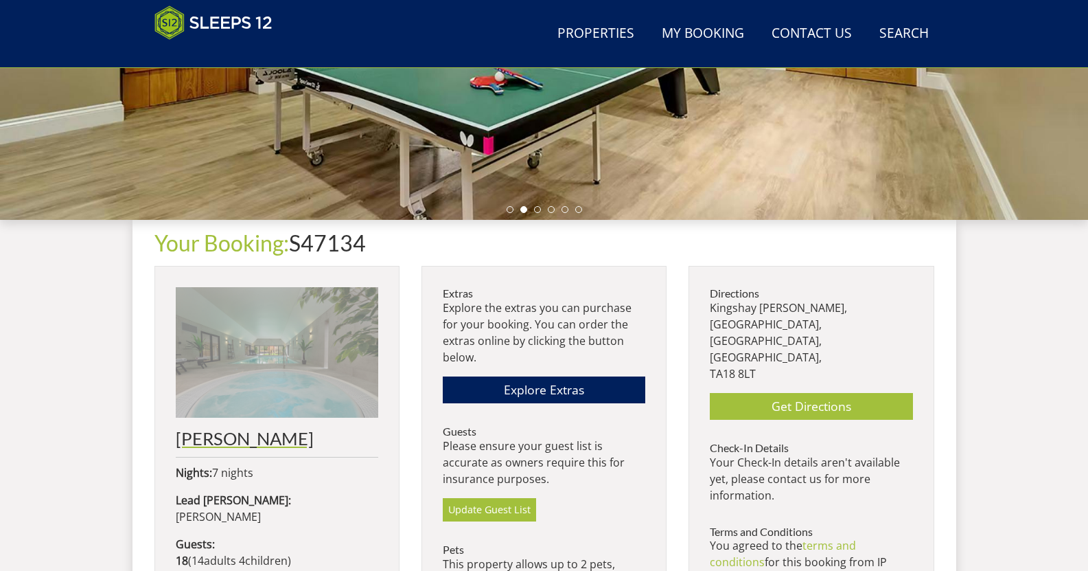
click at [255, 364] on img at bounding box center [277, 352] width 203 height 130
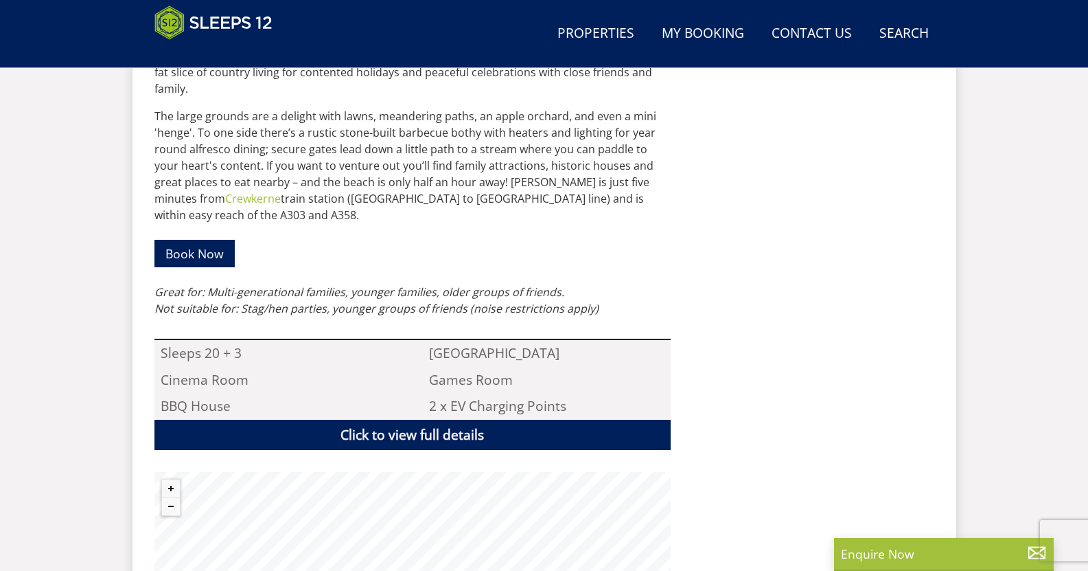
scroll to position [761, 0]
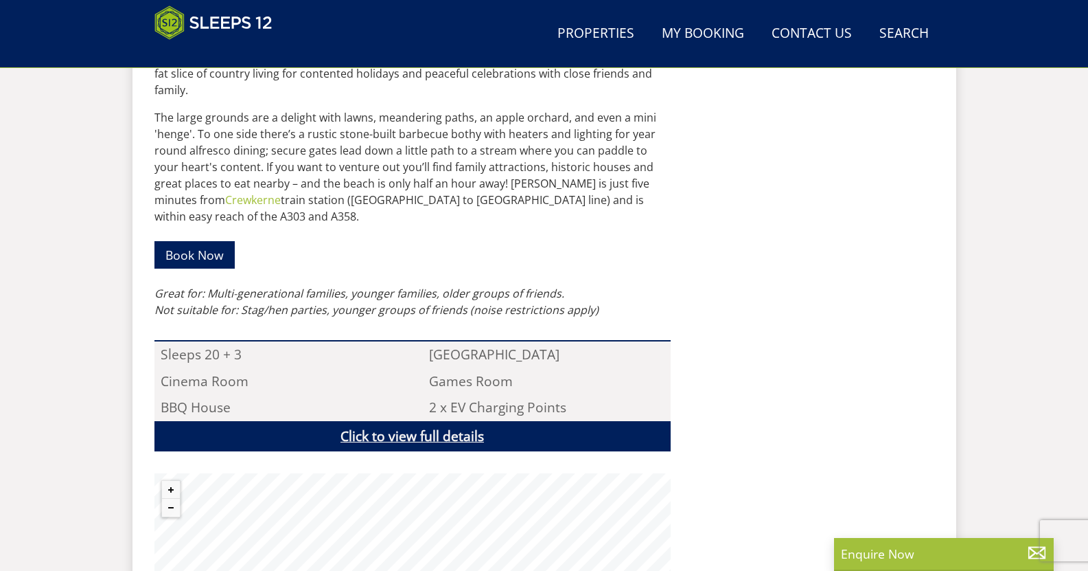
click at [413, 423] on link "Click to view full details" at bounding box center [412, 436] width 516 height 31
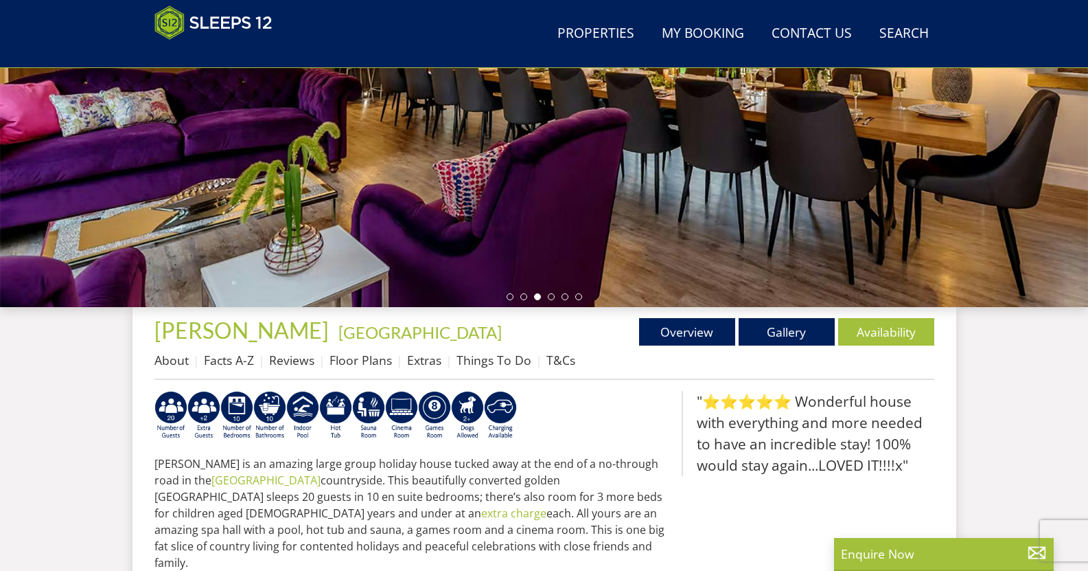
scroll to position [289, 0]
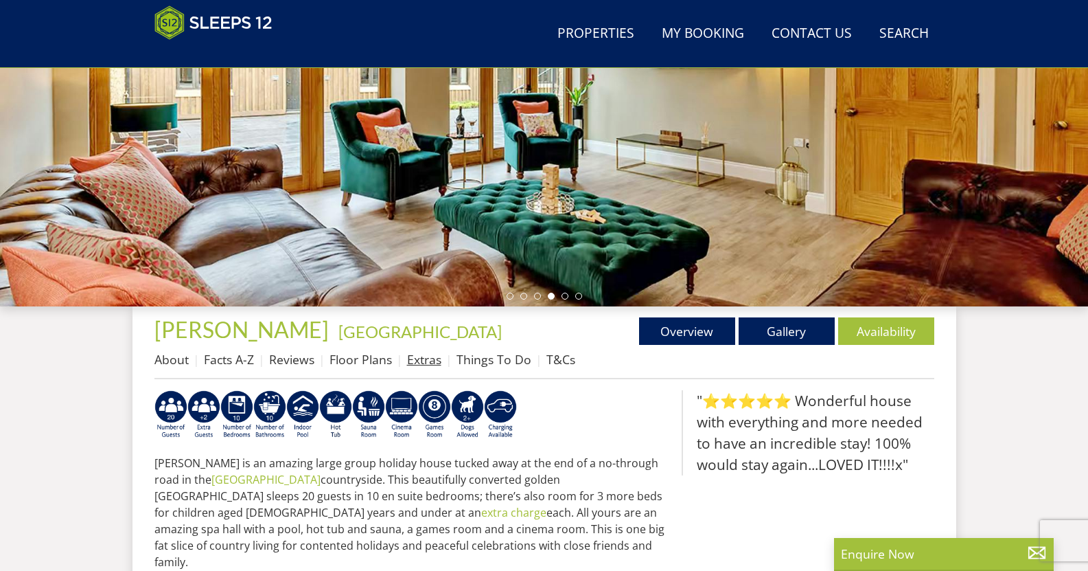
click at [433, 364] on link "Extras" at bounding box center [424, 359] width 34 height 16
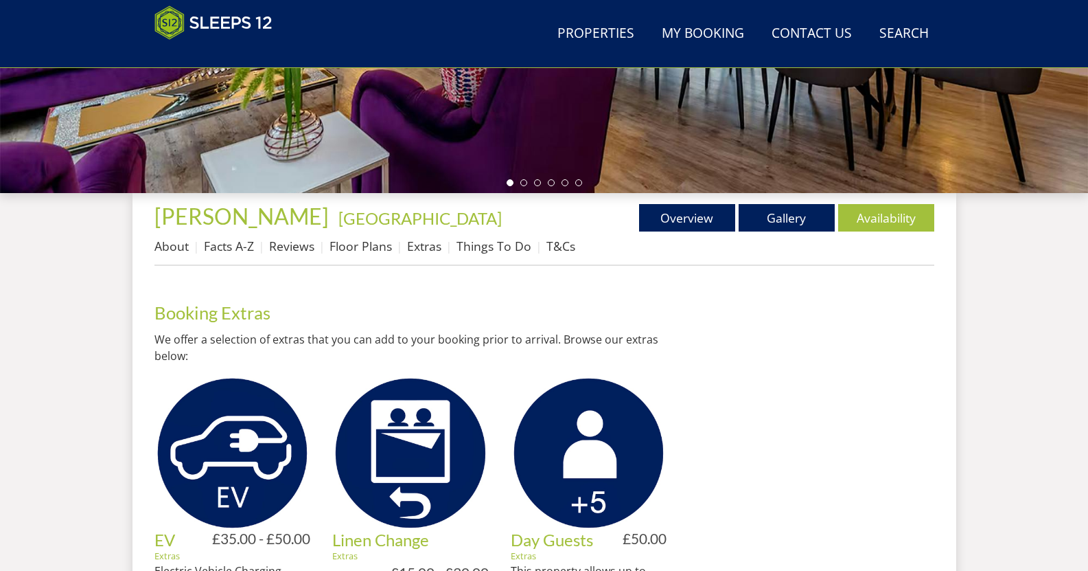
scroll to position [403, 0]
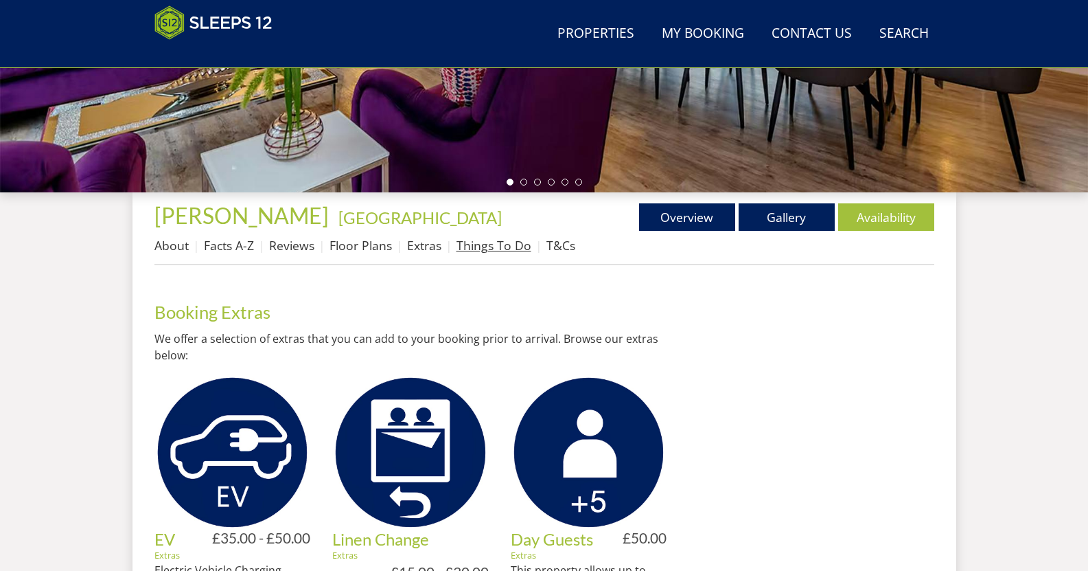
click at [493, 245] on link "Things To Do" at bounding box center [494, 245] width 75 height 16
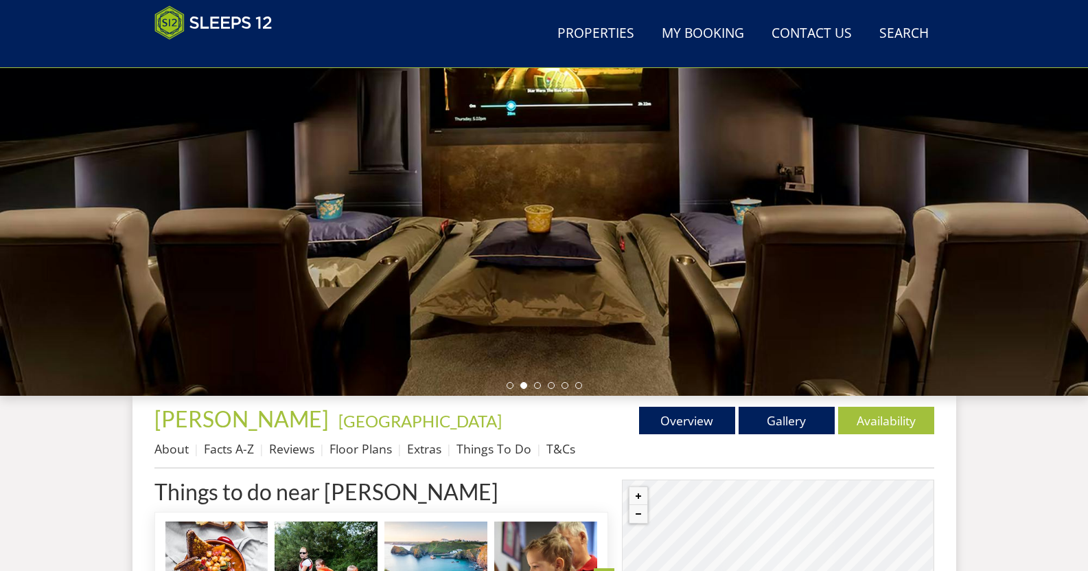
scroll to position [196, 0]
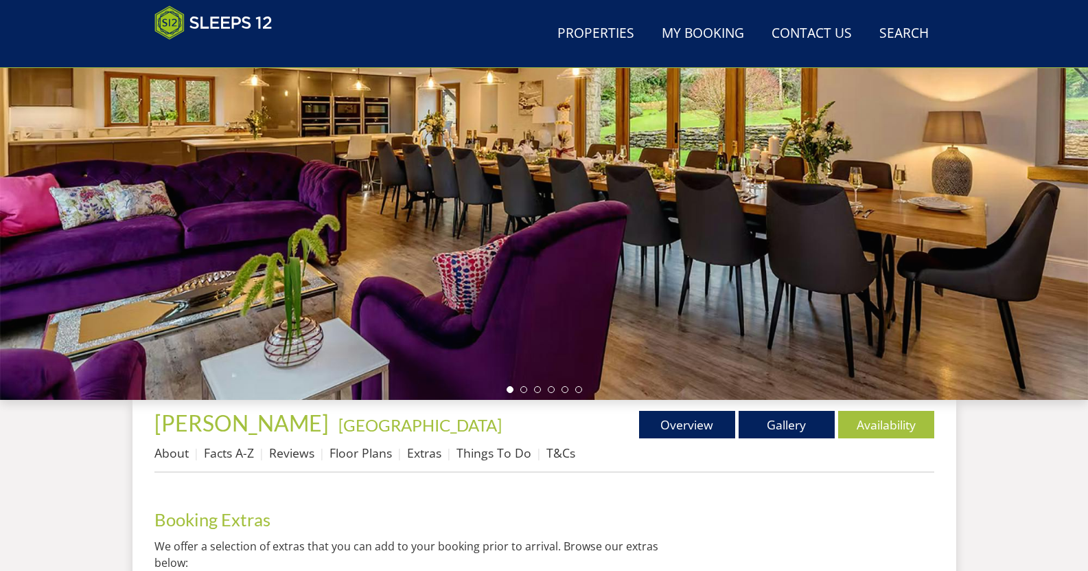
scroll to position [403, 0]
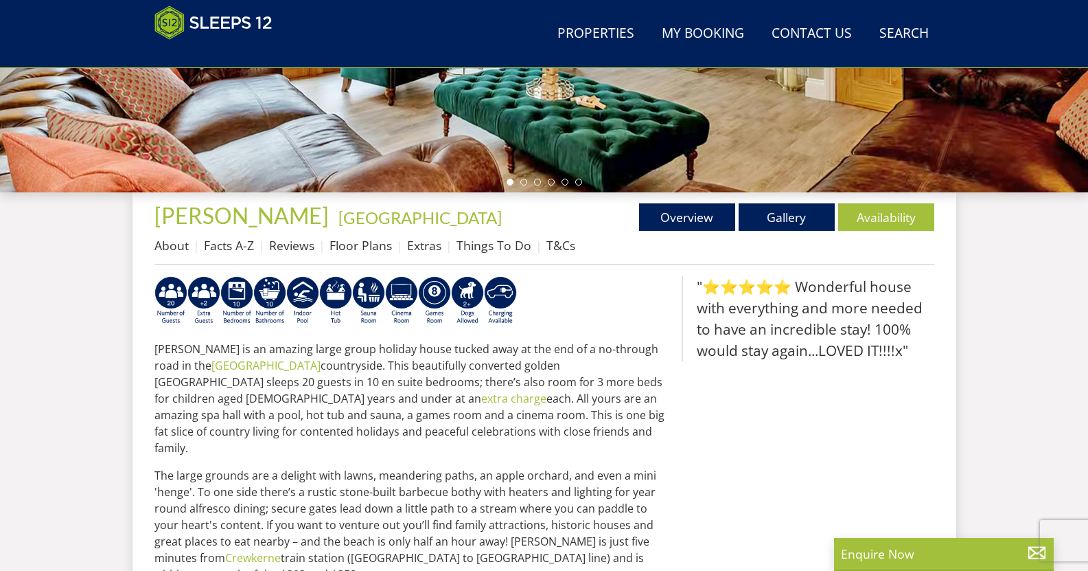
scroll to position [289, 0]
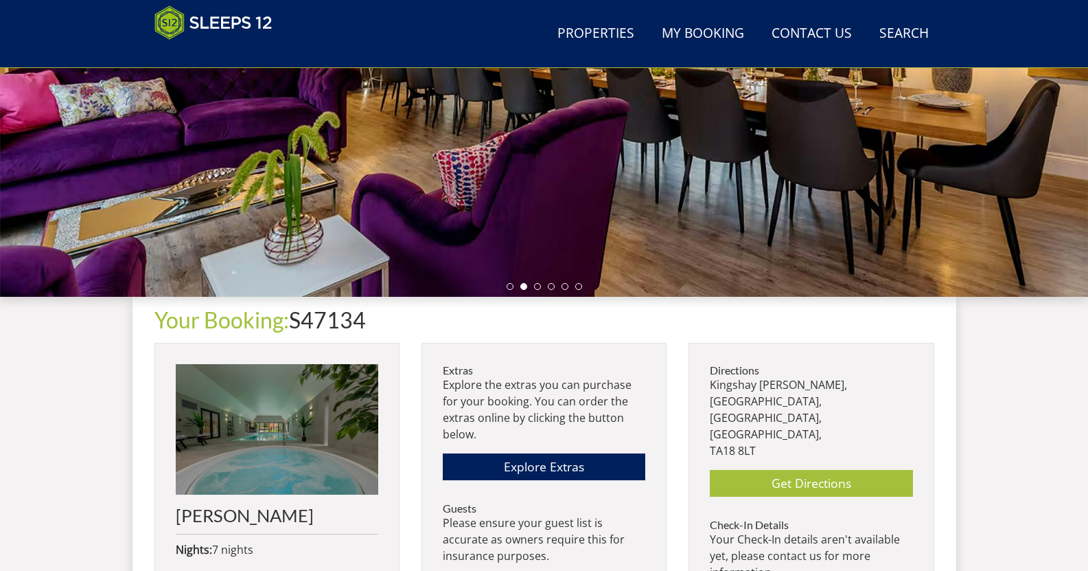
scroll to position [314, 0]
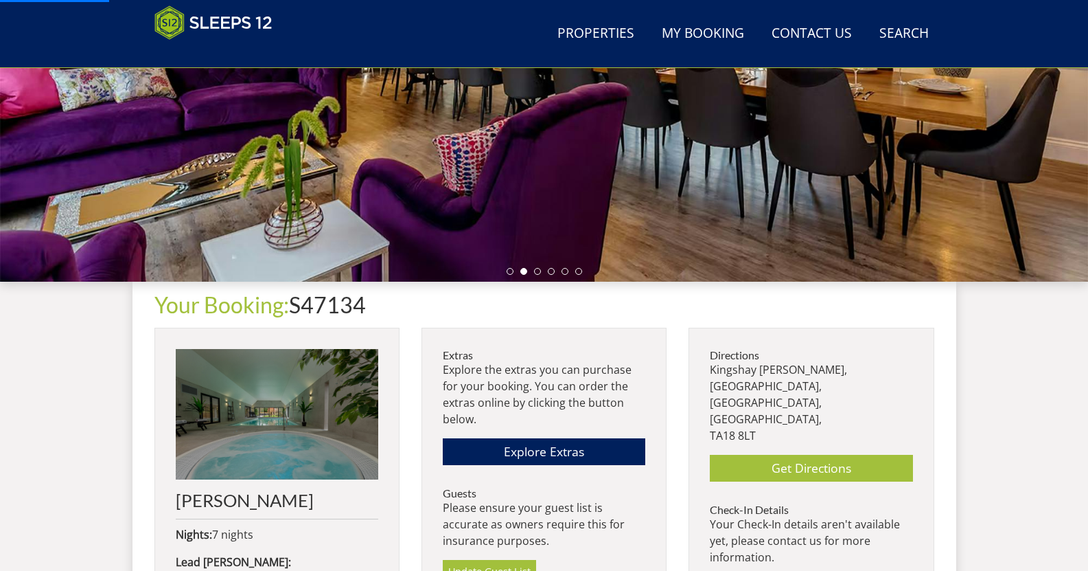
scroll to position [550, 0]
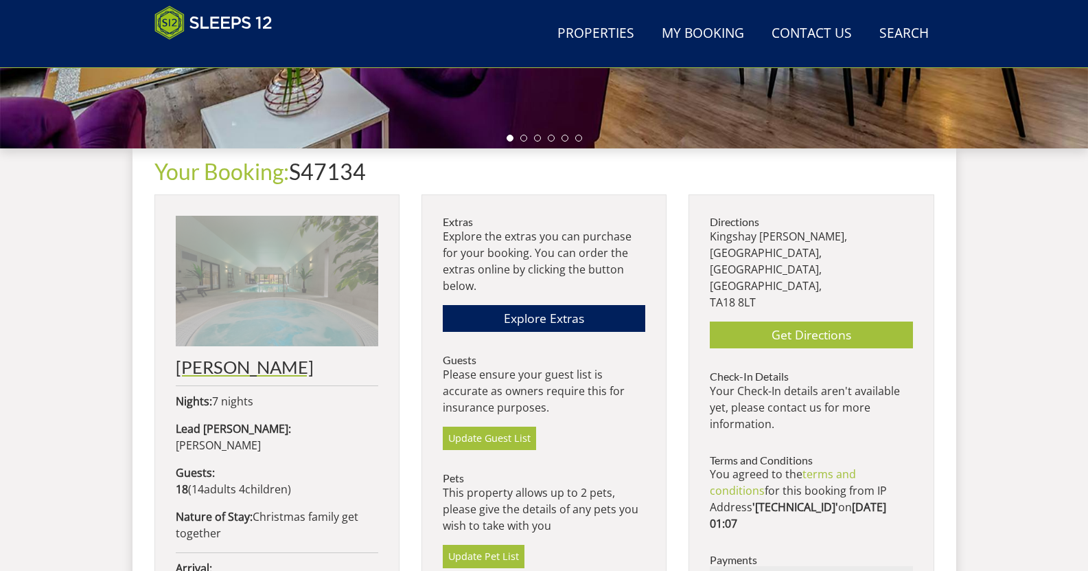
scroll to position [443, 0]
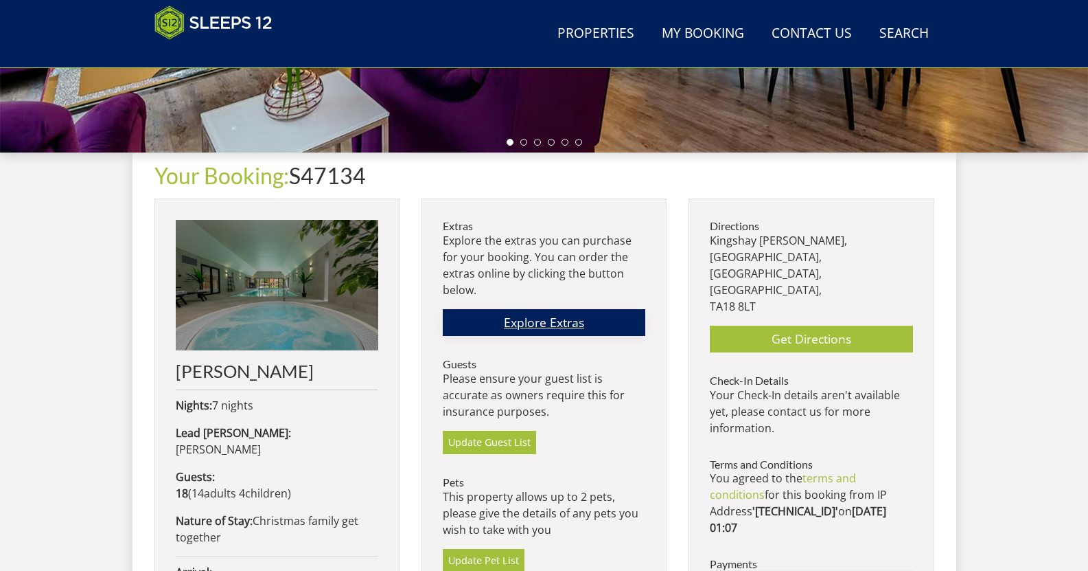
click at [552, 328] on link "Explore Extras" at bounding box center [544, 322] width 203 height 27
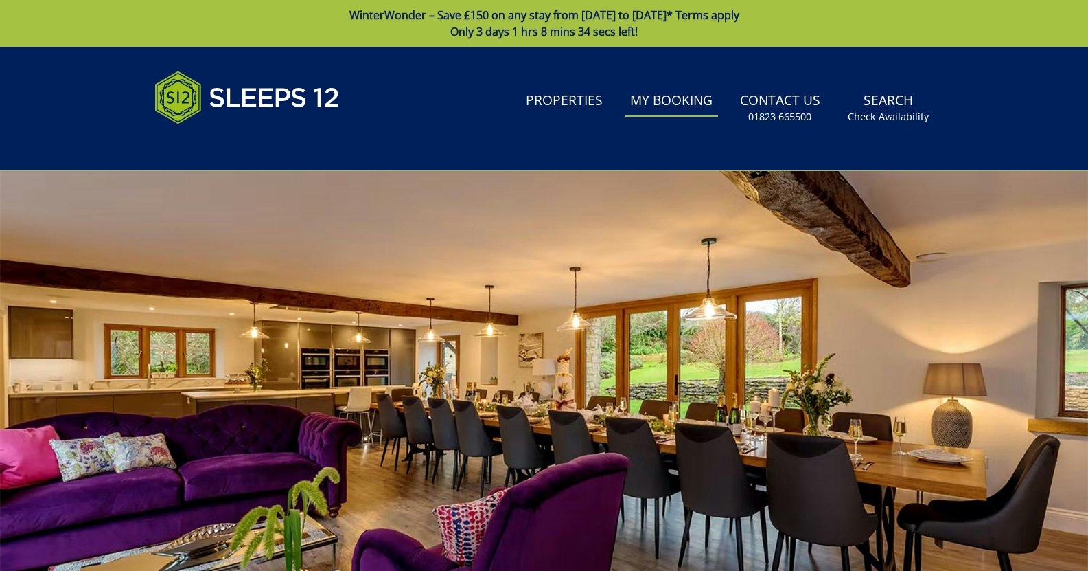
click at [649, 103] on link "My Booking" at bounding box center [671, 101] width 93 height 31
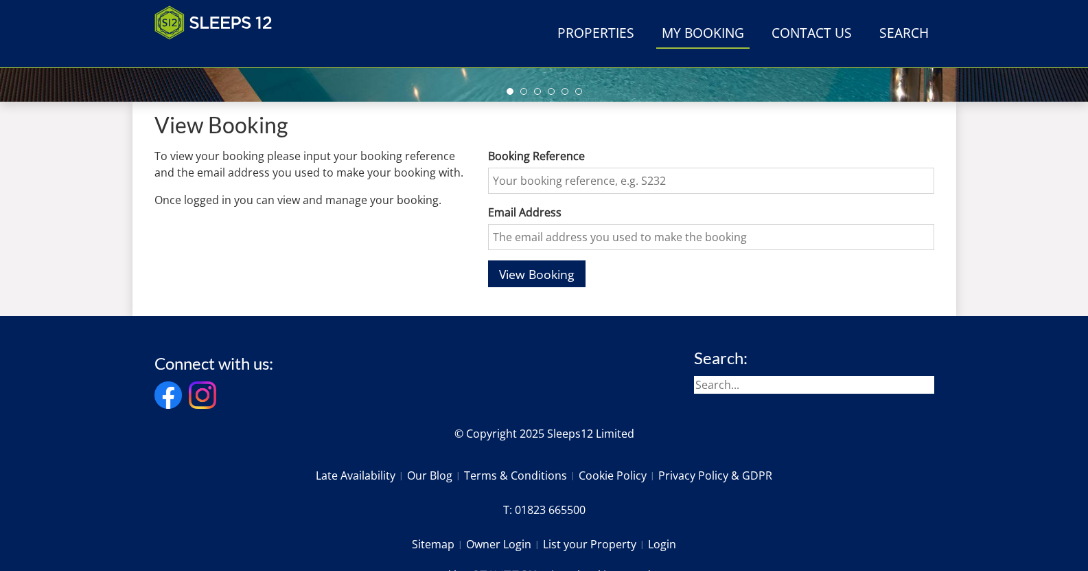
scroll to position [499, 0]
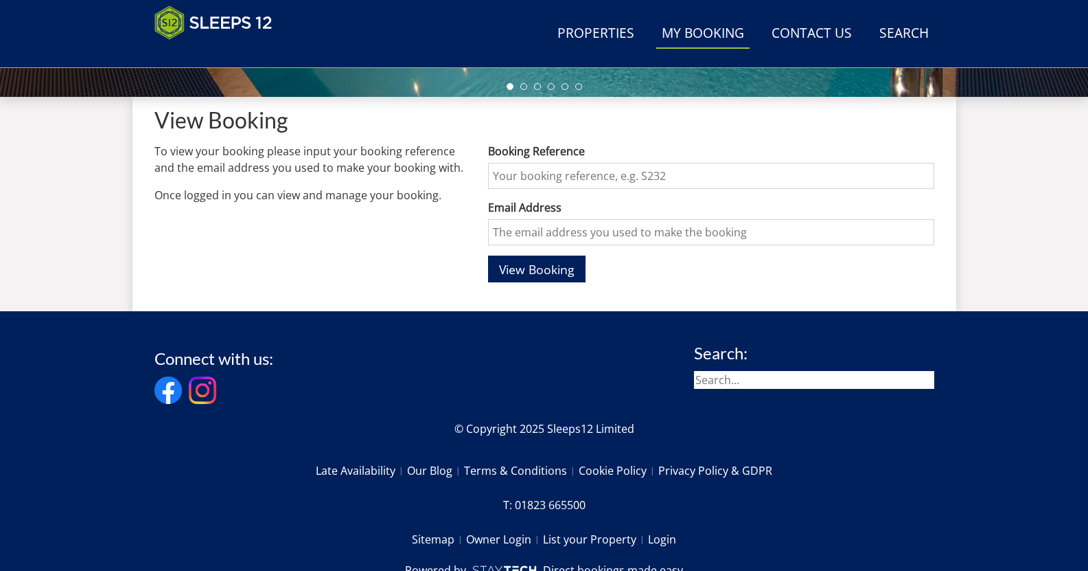
click at [565, 176] on input "Booking Reference" at bounding box center [711, 176] width 446 height 26
type input "S47134"
click at [563, 227] on input "Email Address" at bounding box center [711, 232] width 446 height 26
type input "rmccracken2@gmail.com"
click at [541, 268] on span "View Booking" at bounding box center [537, 269] width 76 height 16
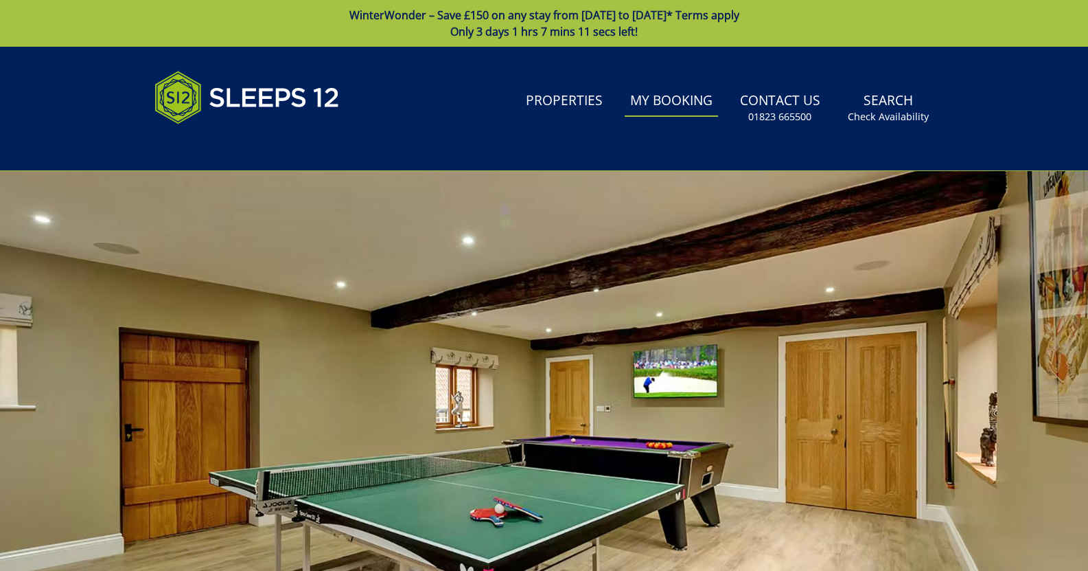
click at [680, 101] on link "My Booking" at bounding box center [671, 101] width 93 height 31
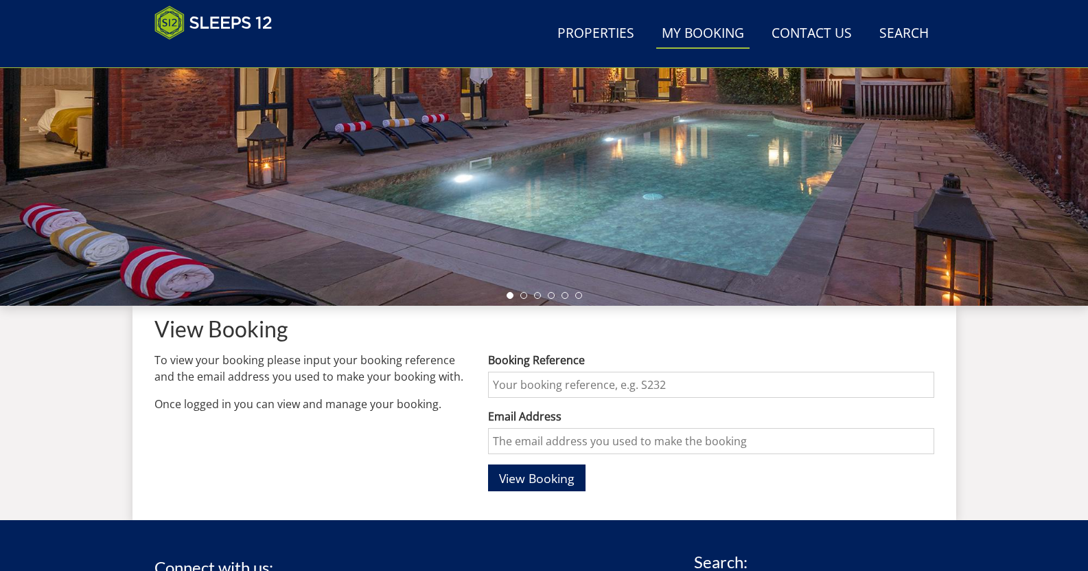
scroll to position [290, 0]
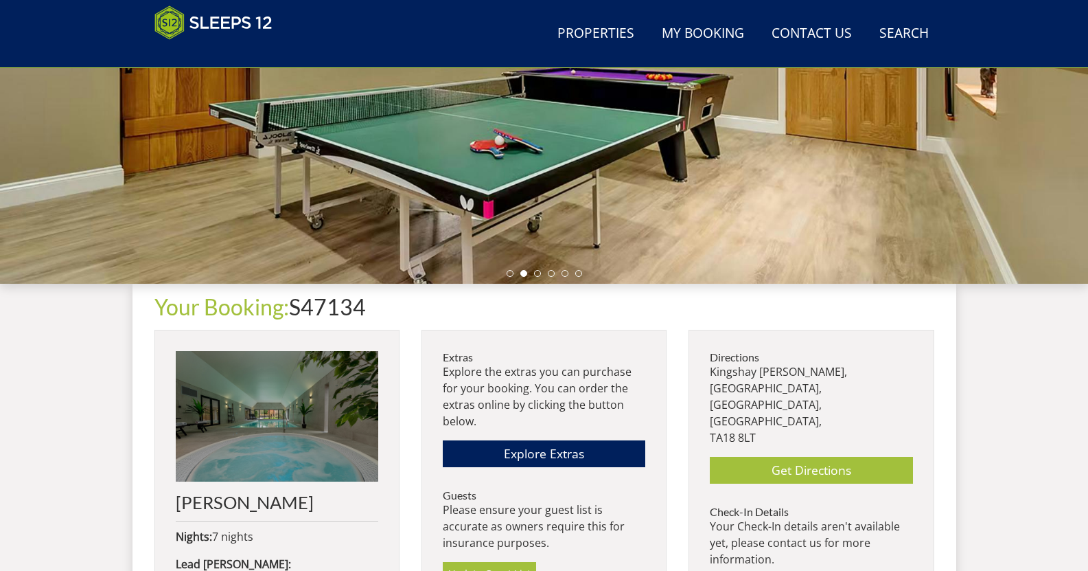
scroll to position [304, 0]
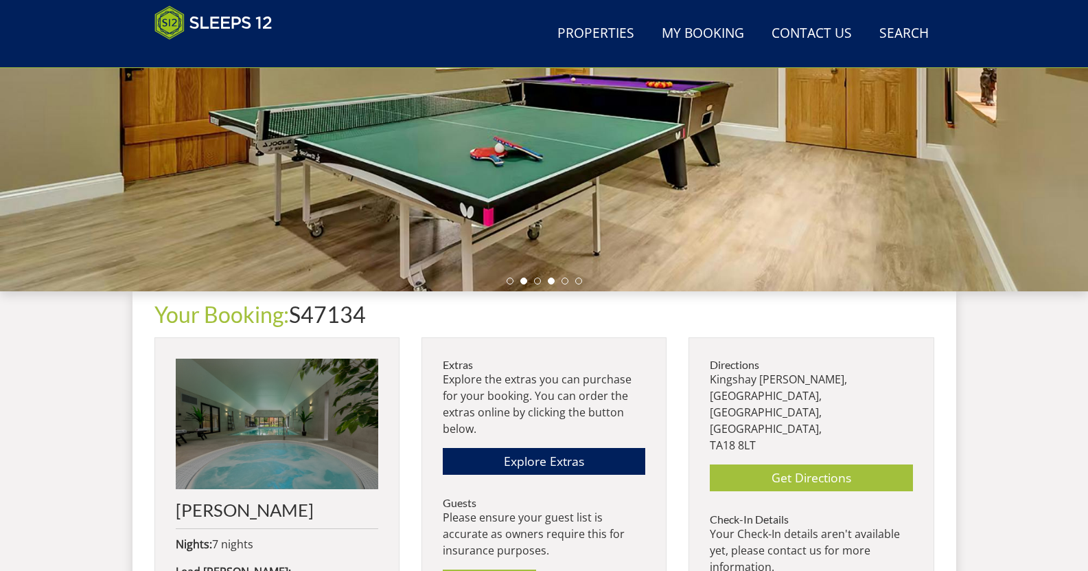
click at [549, 280] on li at bounding box center [551, 280] width 7 height 7
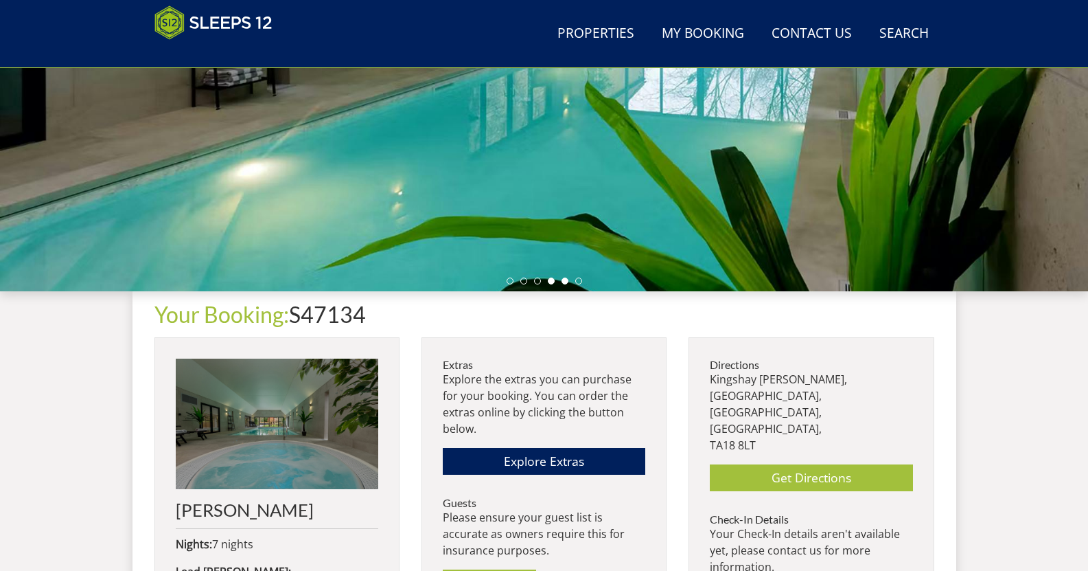
click at [566, 280] on li at bounding box center [565, 280] width 7 height 7
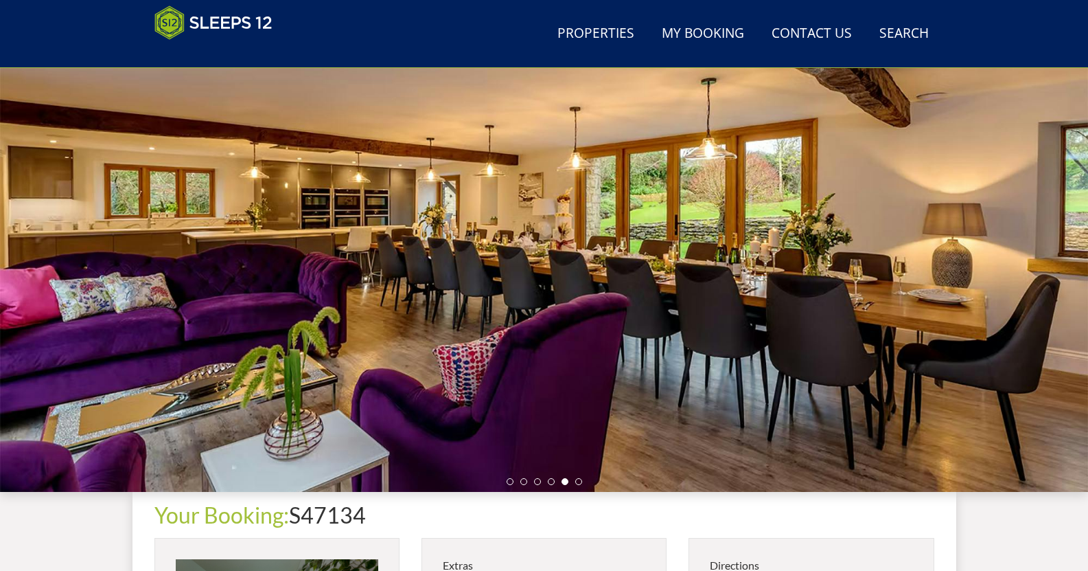
scroll to position [102, 0]
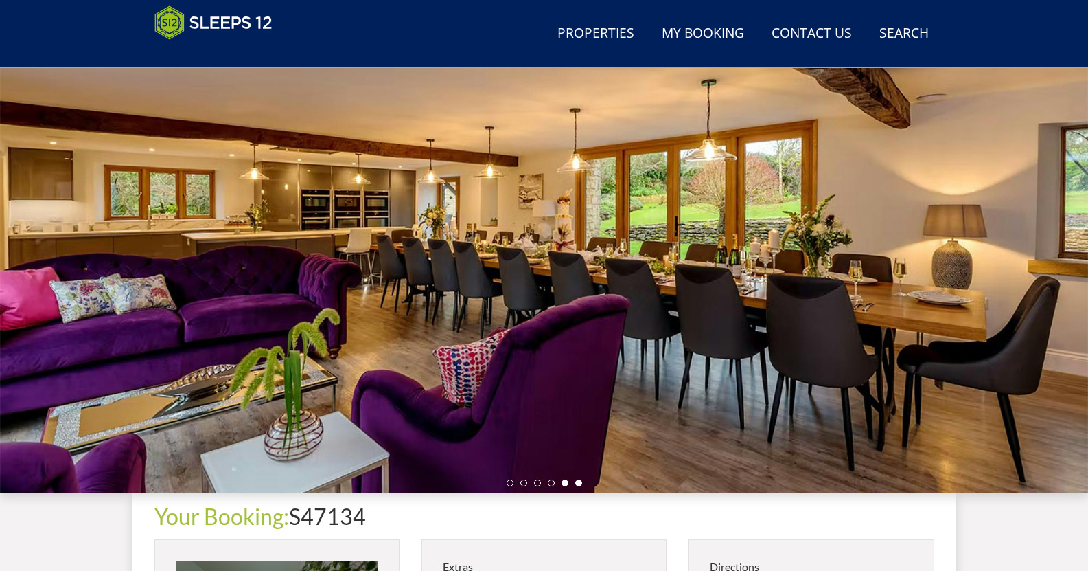
click at [576, 481] on li at bounding box center [578, 482] width 7 height 7
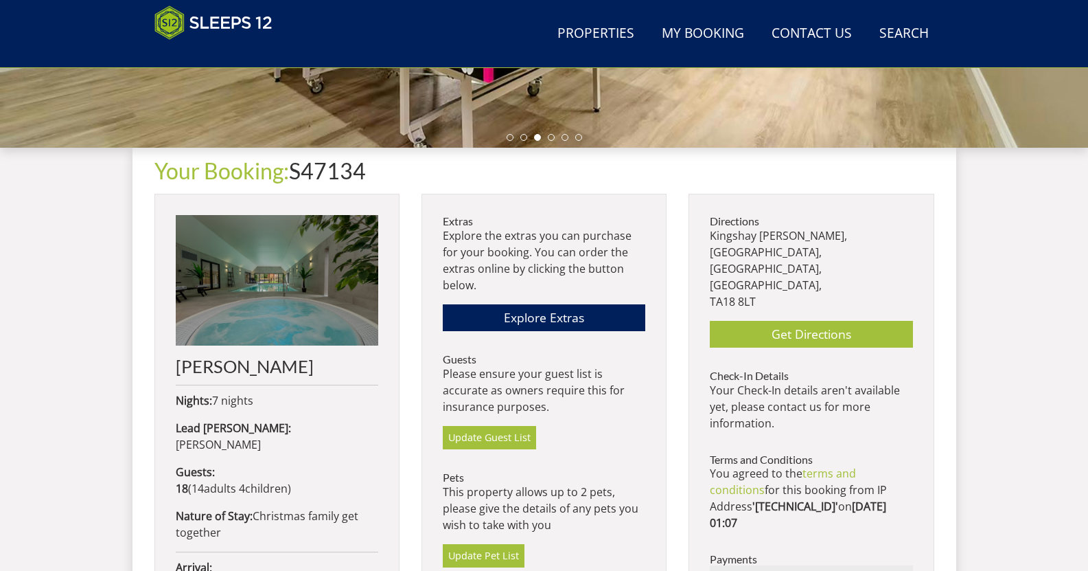
scroll to position [448, 0]
click at [775, 320] on link "Get Directions" at bounding box center [811, 333] width 203 height 27
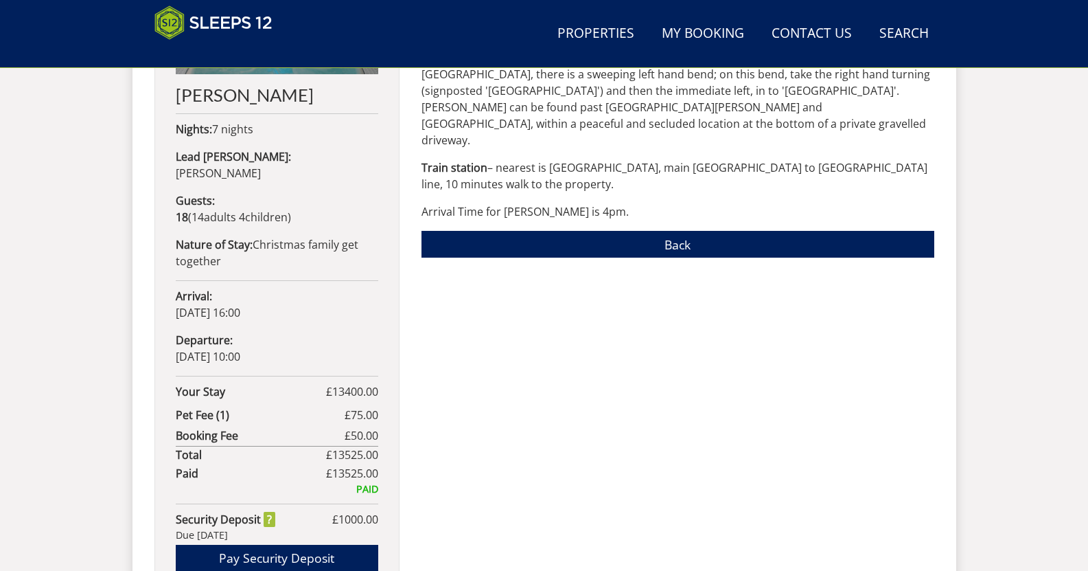
scroll to position [717, 0]
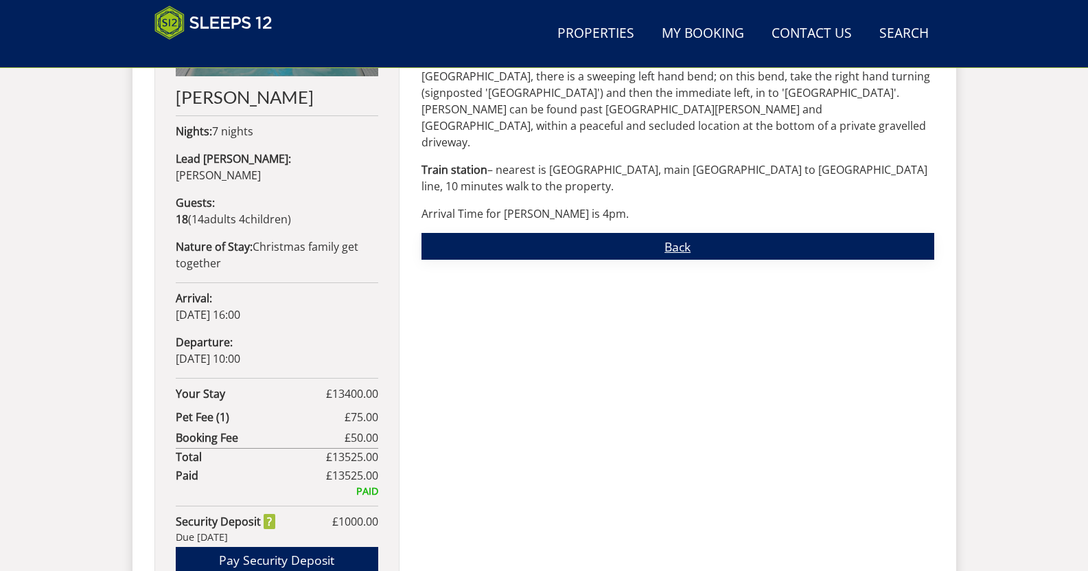
click at [571, 233] on link "Back" at bounding box center [678, 246] width 513 height 27
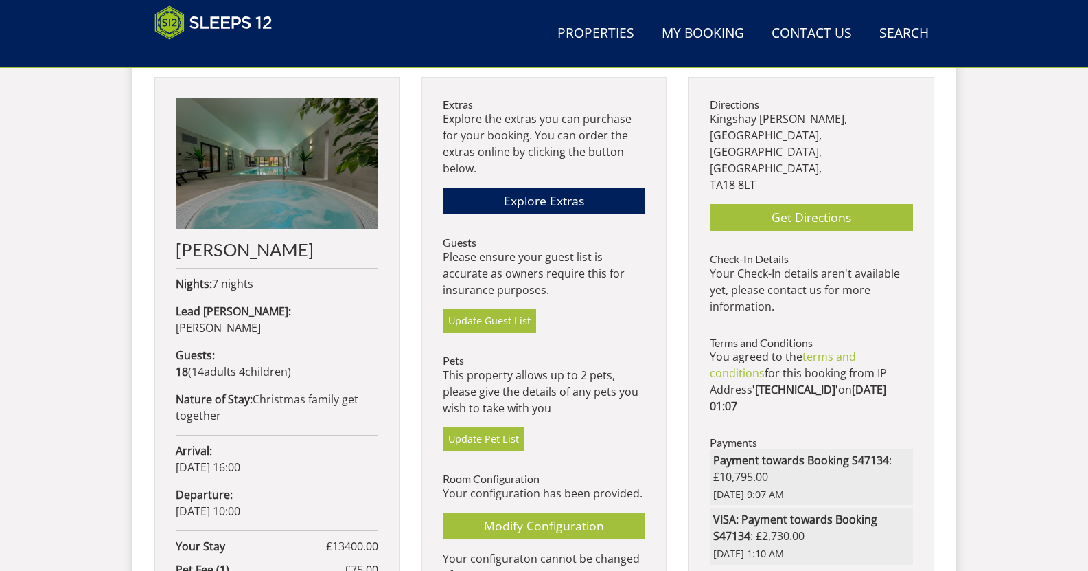
scroll to position [565, 0]
click at [549, 194] on link "Explore Extras" at bounding box center [544, 200] width 203 height 27
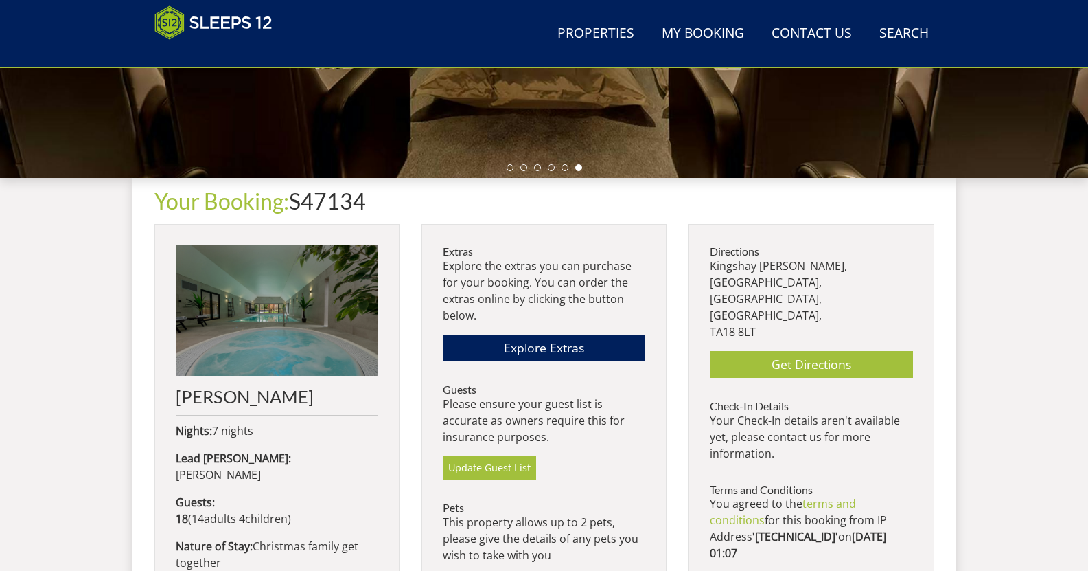
scroll to position [417, 0]
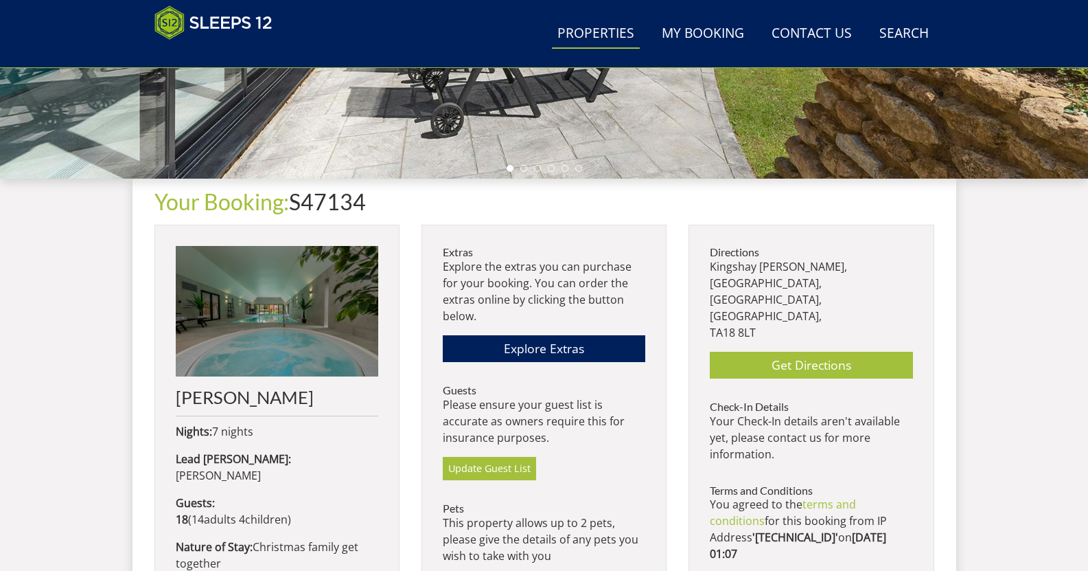
click at [593, 30] on link "Properties" at bounding box center [596, 34] width 88 height 31
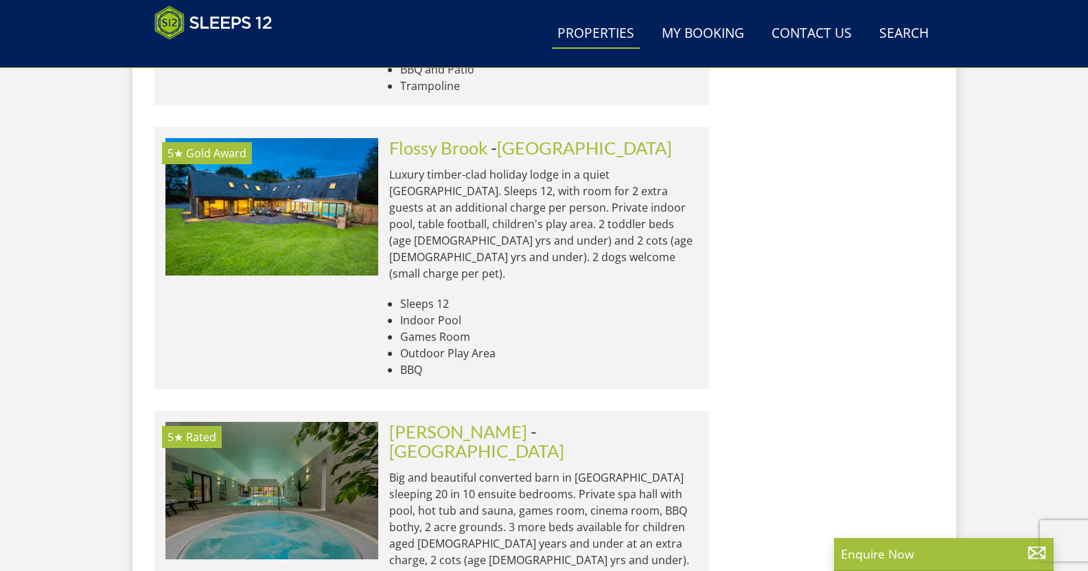
scroll to position [4551, 0]
click at [469, 420] on link "[PERSON_NAME]" at bounding box center [458, 430] width 138 height 21
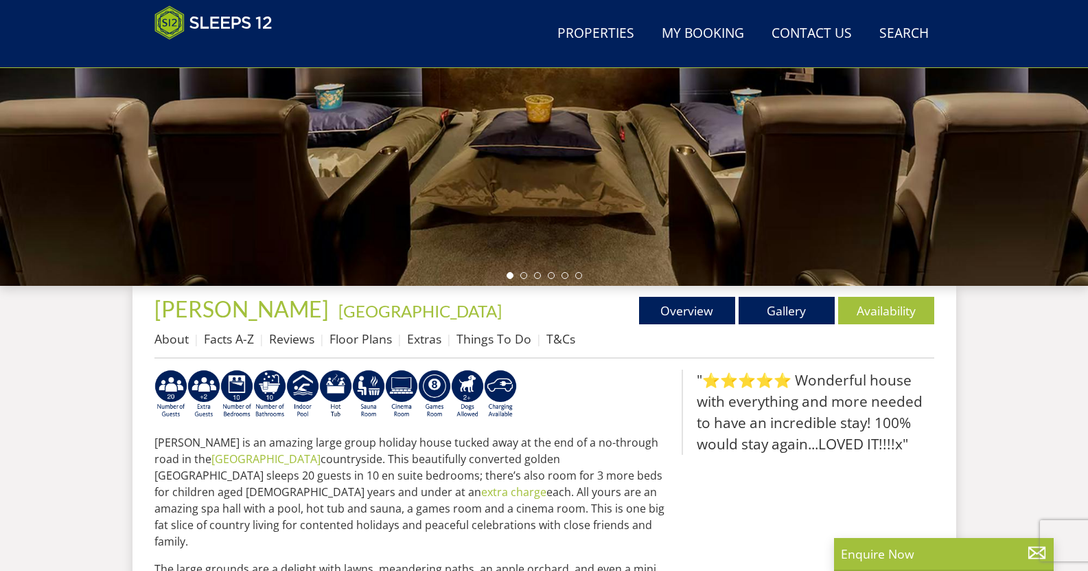
scroll to position [310, 0]
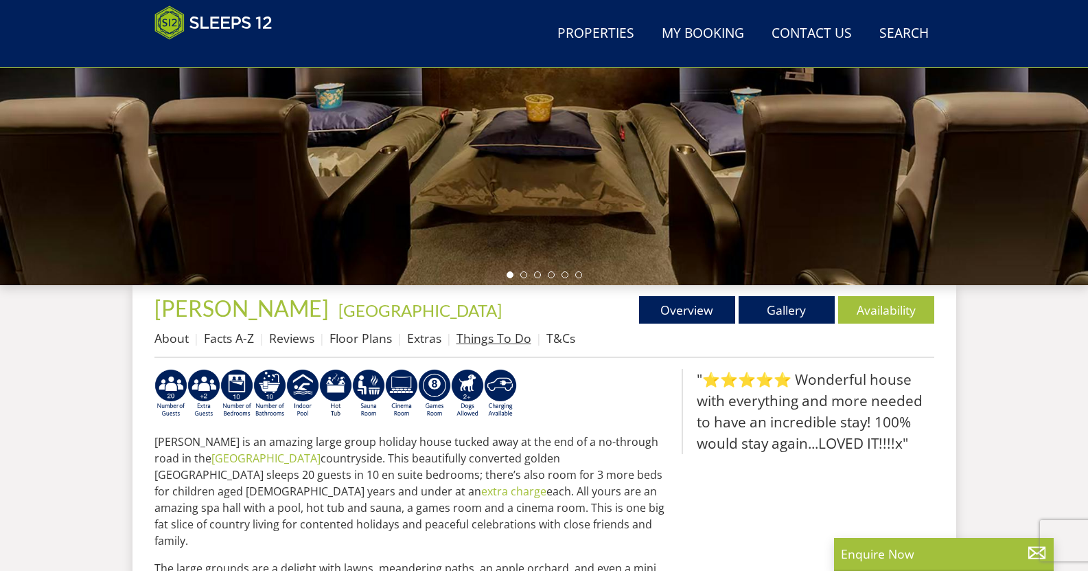
click at [503, 344] on link "Things To Do" at bounding box center [494, 338] width 75 height 16
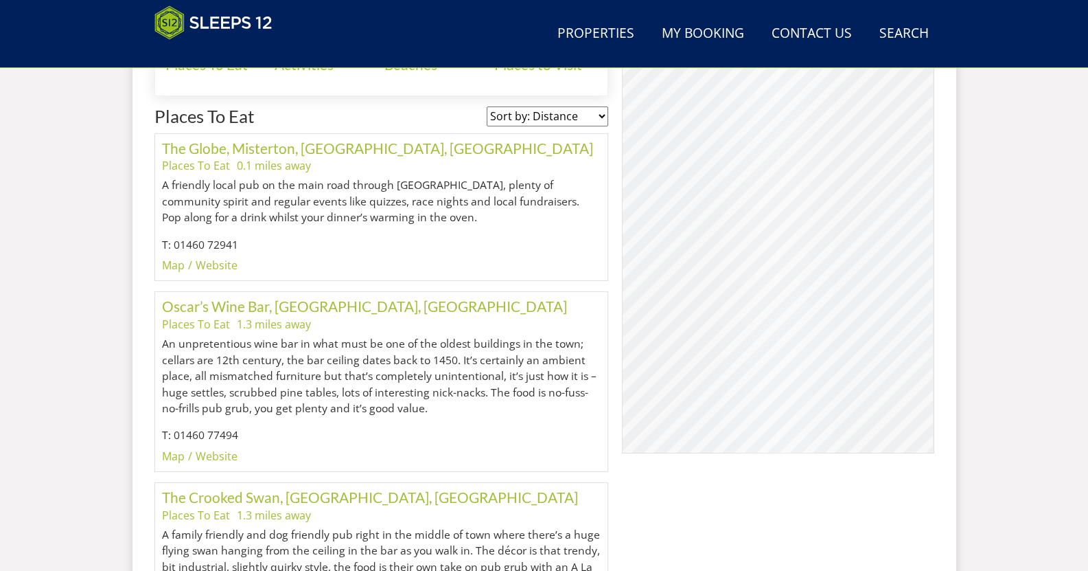
scroll to position [768, 0]
click at [346, 450] on ul "Map Website" at bounding box center [381, 455] width 439 height 16
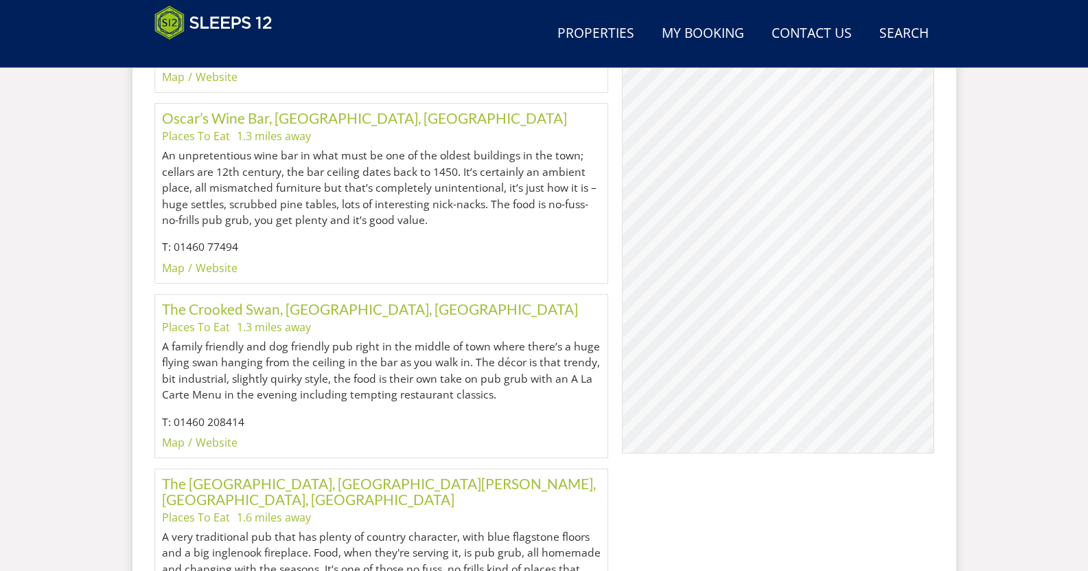
scroll to position [956, 0]
click at [346, 450] on div "The Crooked Swan, [GEOGRAPHIC_DATA], [GEOGRAPHIC_DATA] Places To Eat 1.3 miles …" at bounding box center [381, 375] width 455 height 164
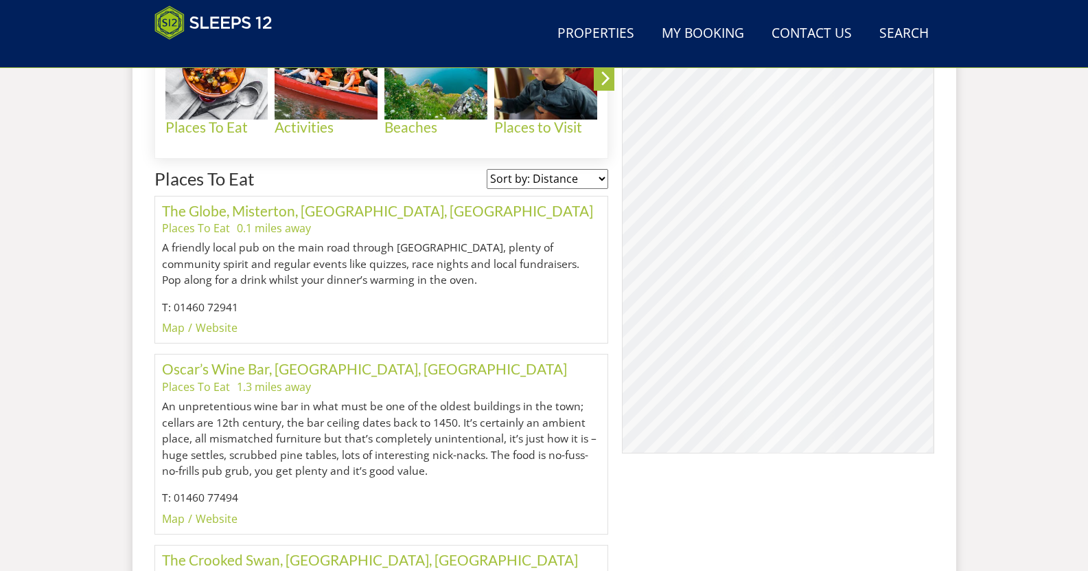
scroll to position [707, 0]
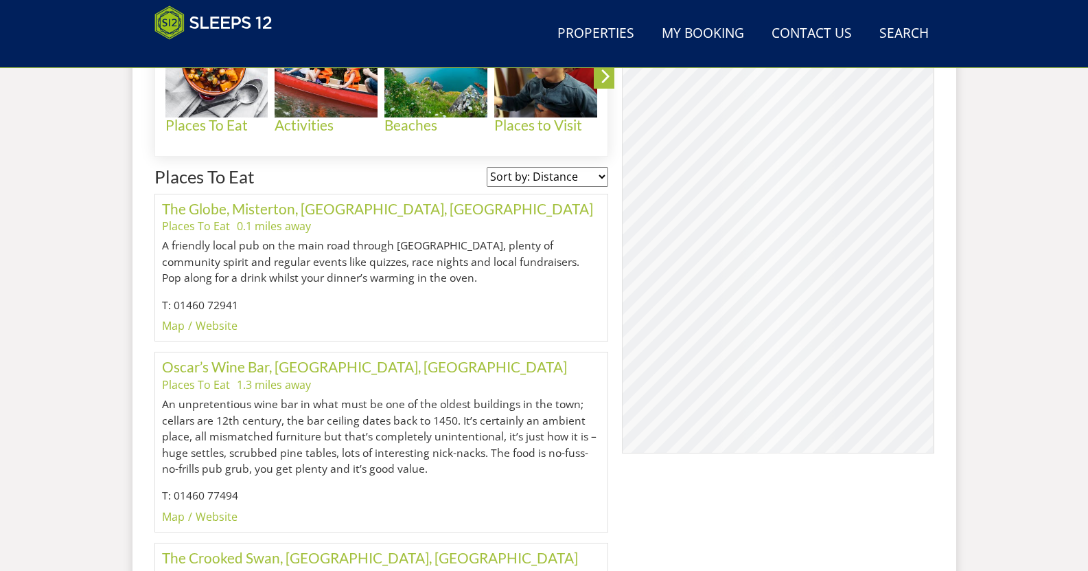
click at [800, 296] on div "© MapTiler © OpenStreetMap contributors" at bounding box center [778, 230] width 312 height 446
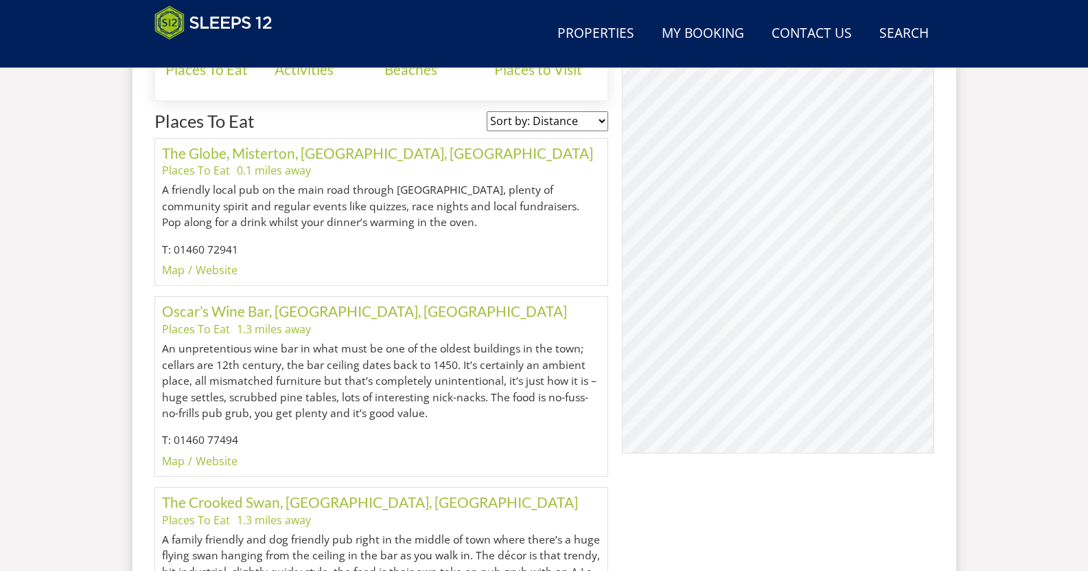
click at [800, 296] on div "© MapTiler © OpenStreetMap contributors" at bounding box center [778, 230] width 312 height 446
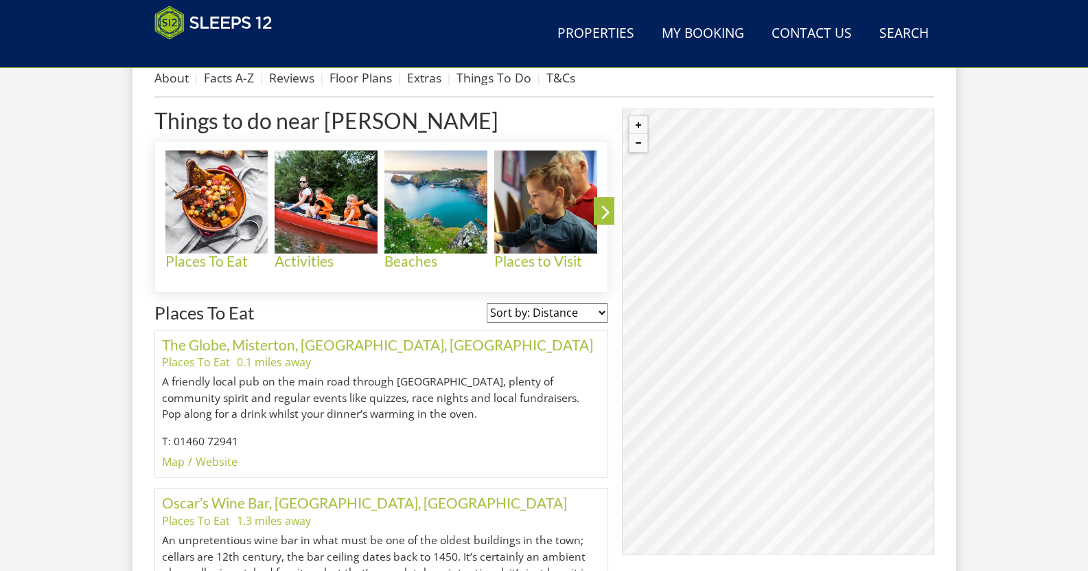
scroll to position [567, 0]
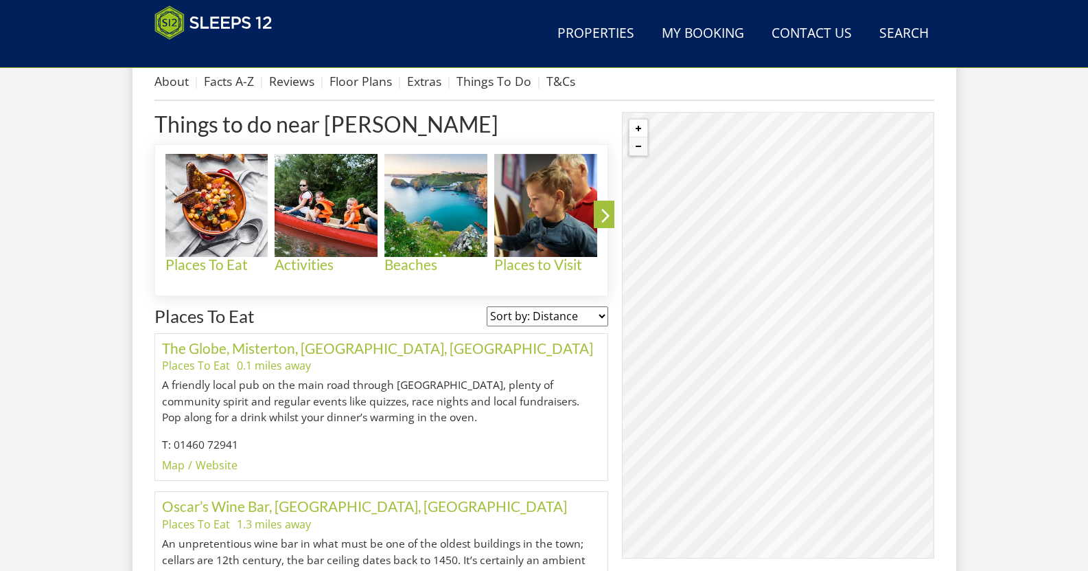
click at [637, 128] on button "Zoom in" at bounding box center [639, 128] width 18 height 18
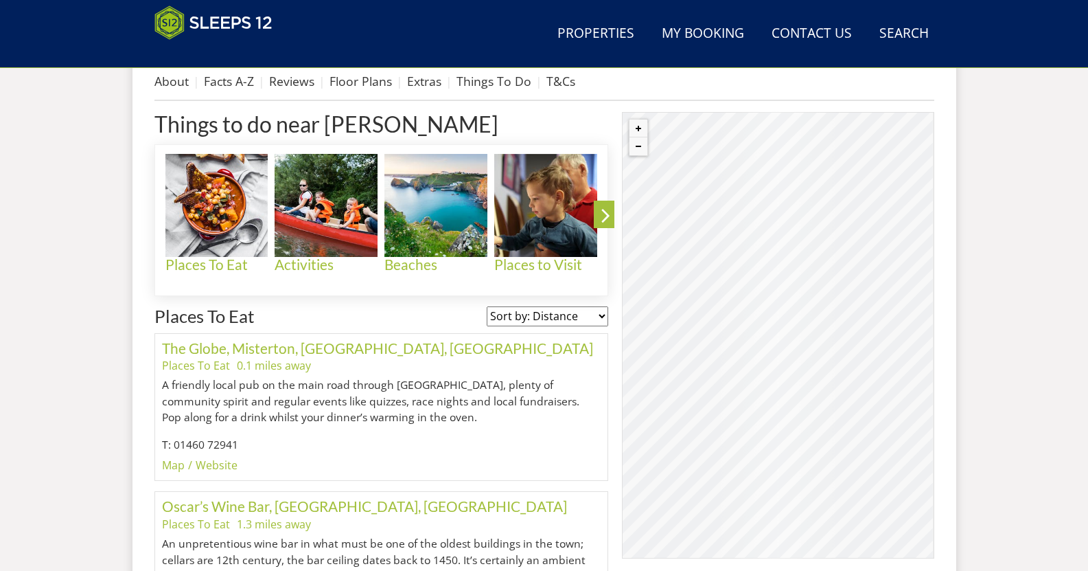
drag, startPoint x: 861, startPoint y: 456, endPoint x: 731, endPoint y: 336, distance: 176.9
click at [731, 336] on div "© MapTiler © OpenStreetMap contributors" at bounding box center [778, 335] width 312 height 446
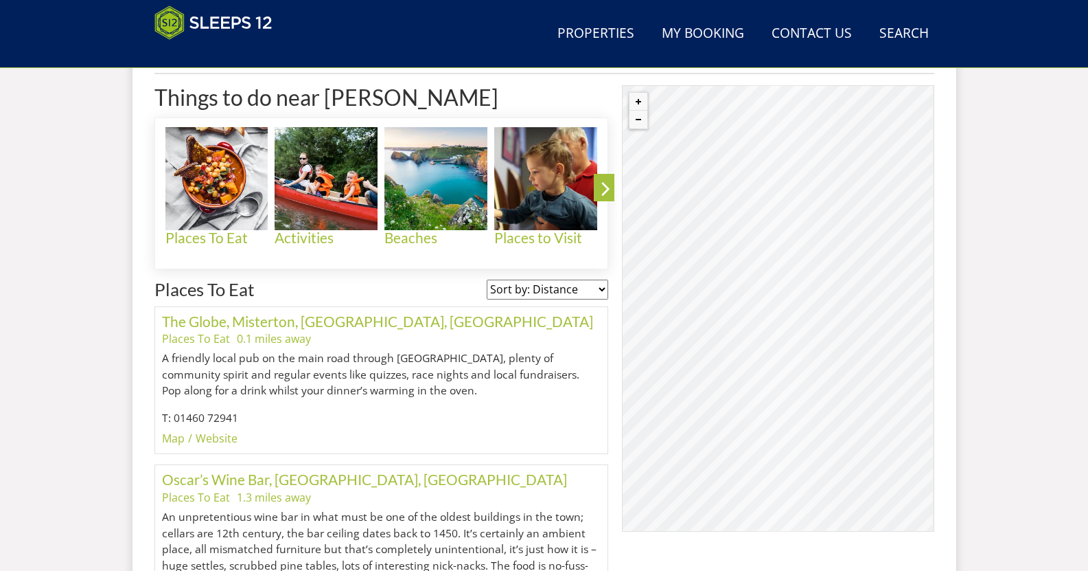
scroll to position [593, 0]
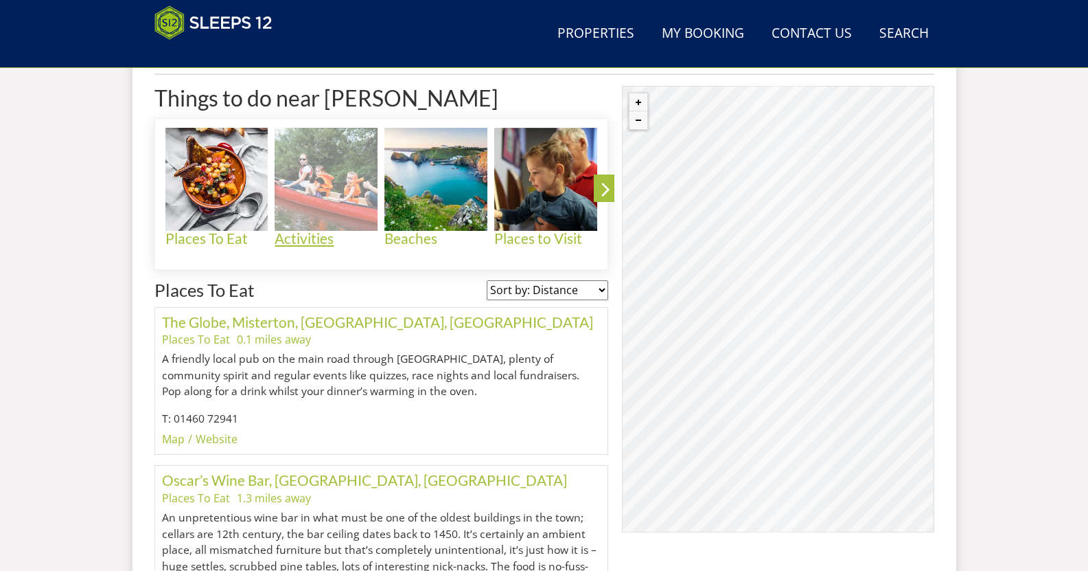
click at [310, 181] on img at bounding box center [326, 179] width 103 height 103
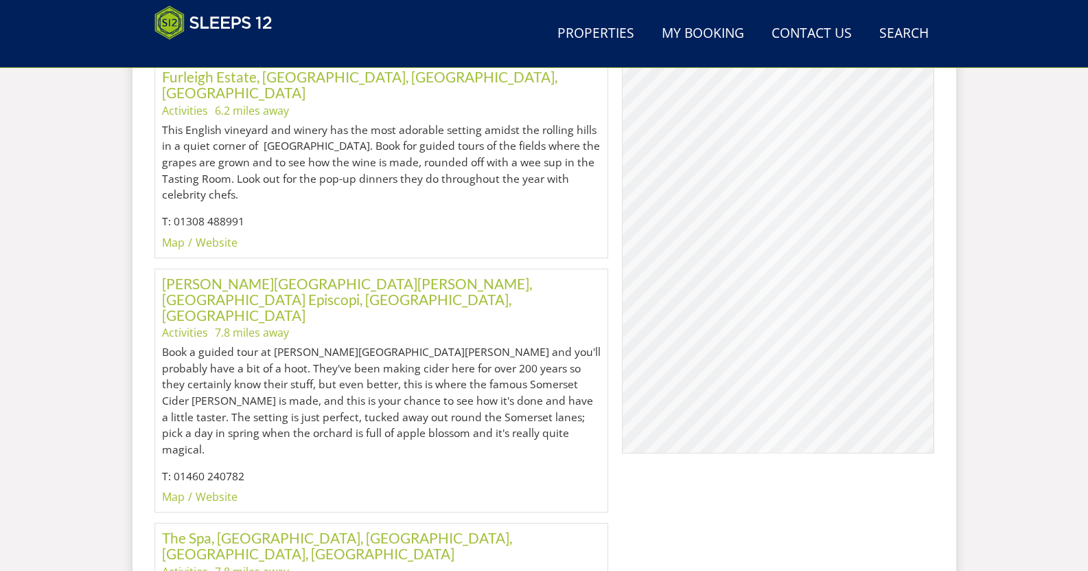
scroll to position [1231, 0]
